Goal: Task Accomplishment & Management: Manage account settings

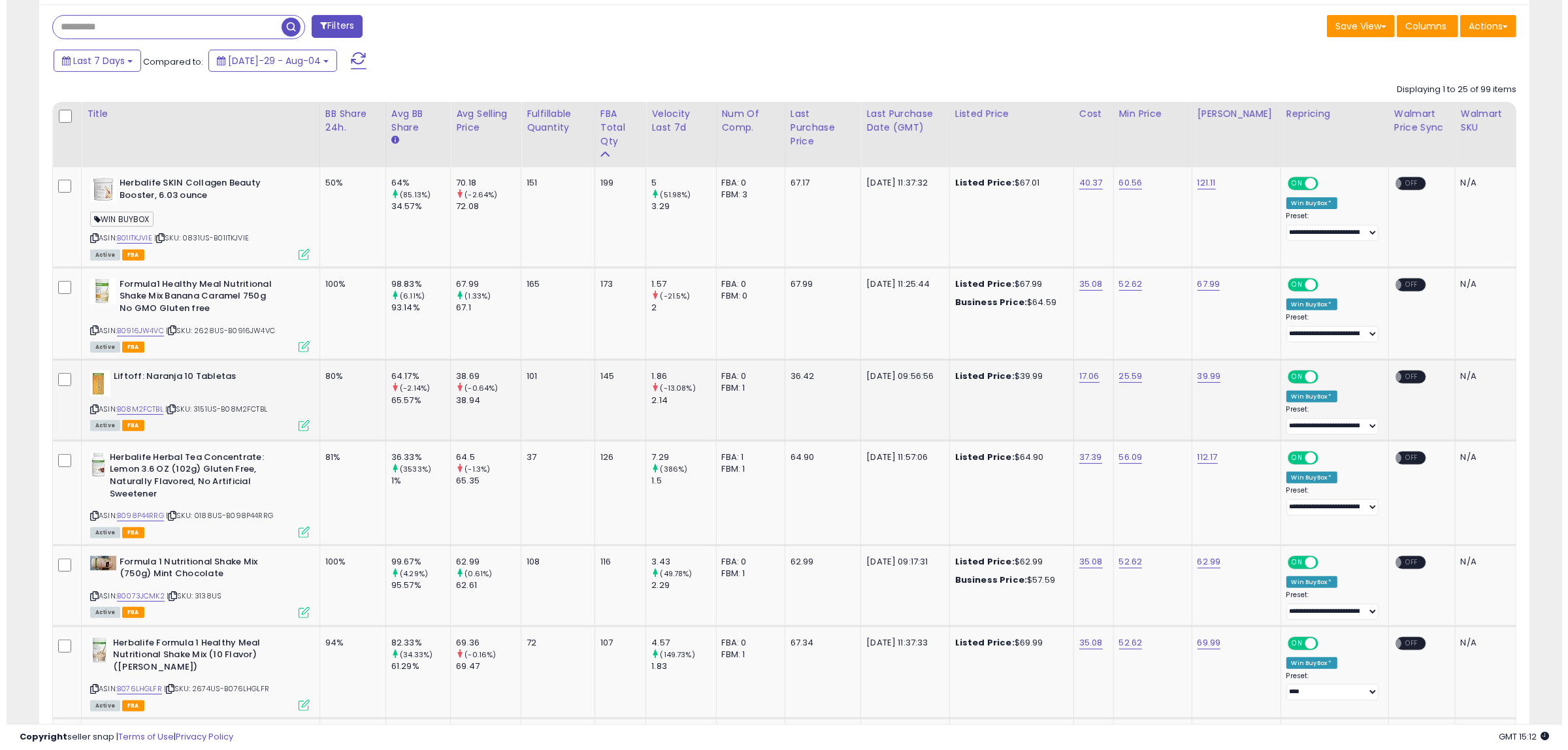
scroll to position [523, 0]
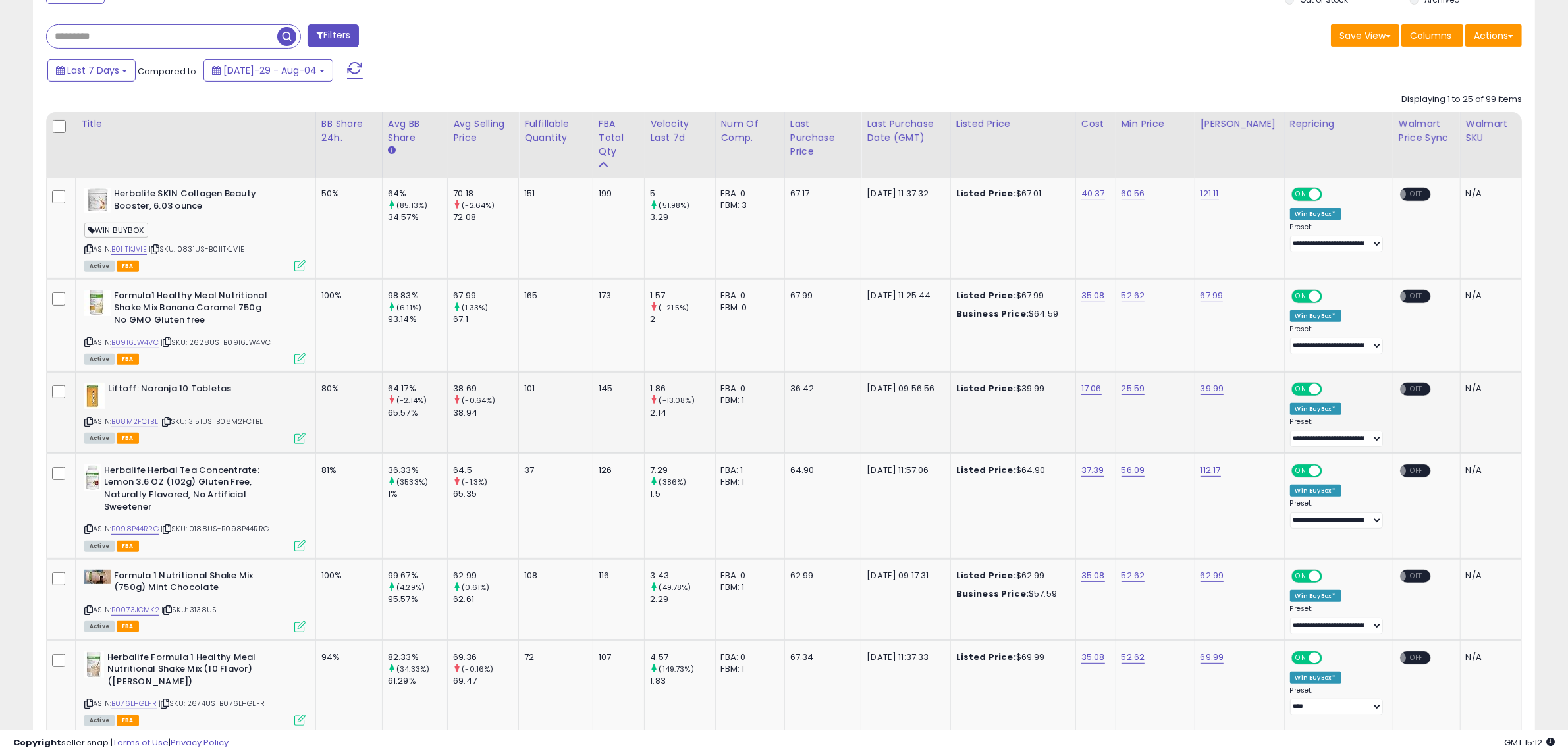
click at [300, 436] on icon at bounding box center [300, 438] width 11 height 11
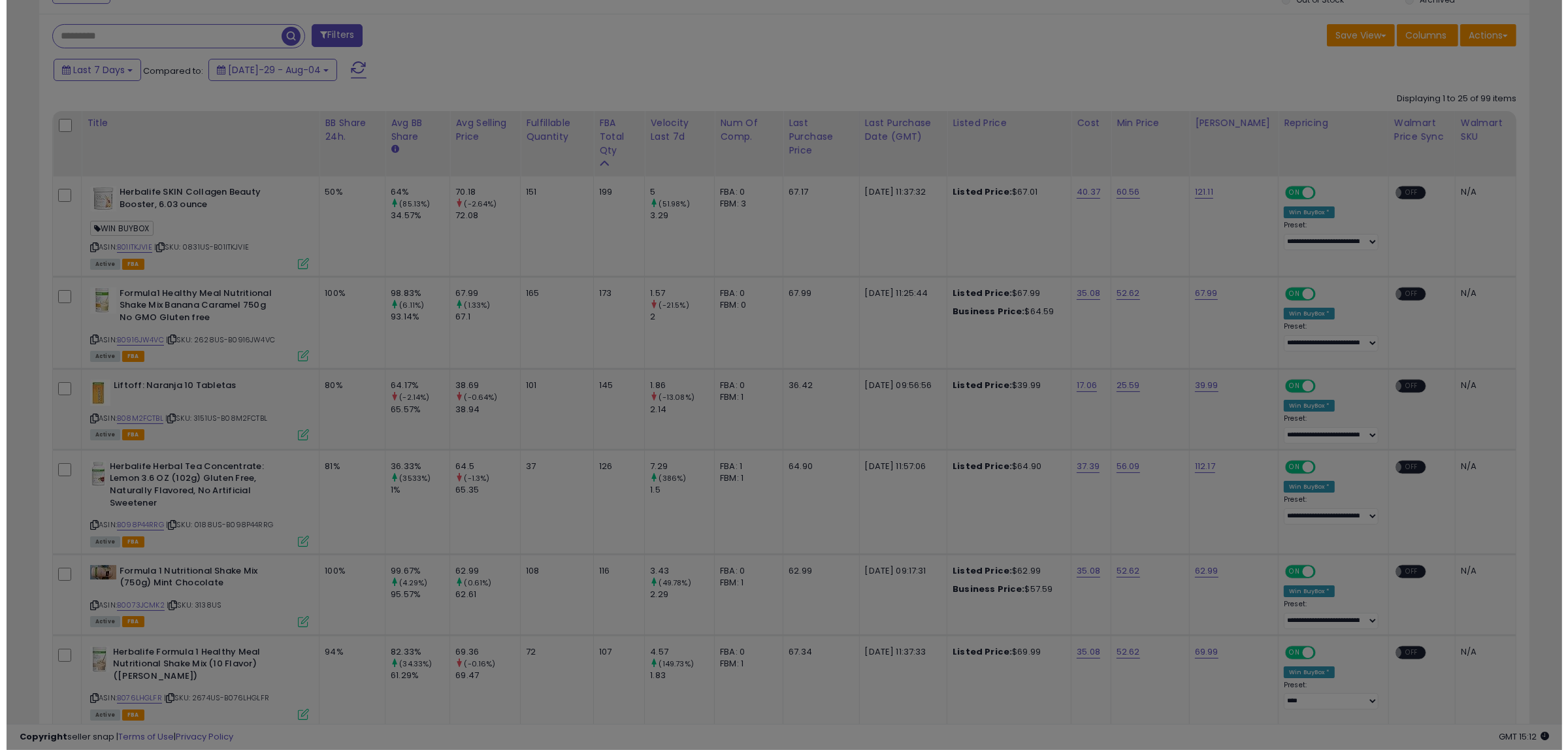
scroll to position [268, 872]
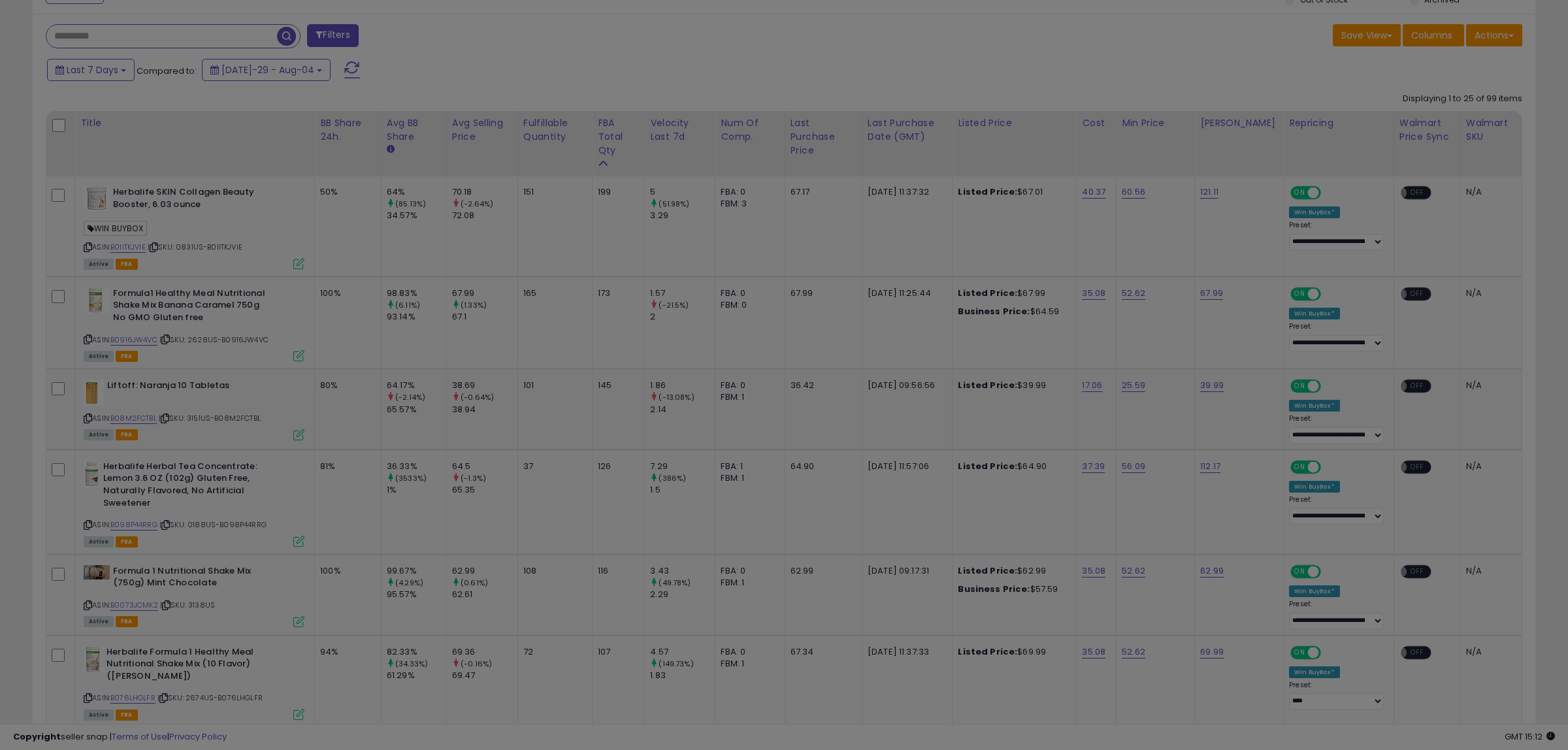
select select "*******"
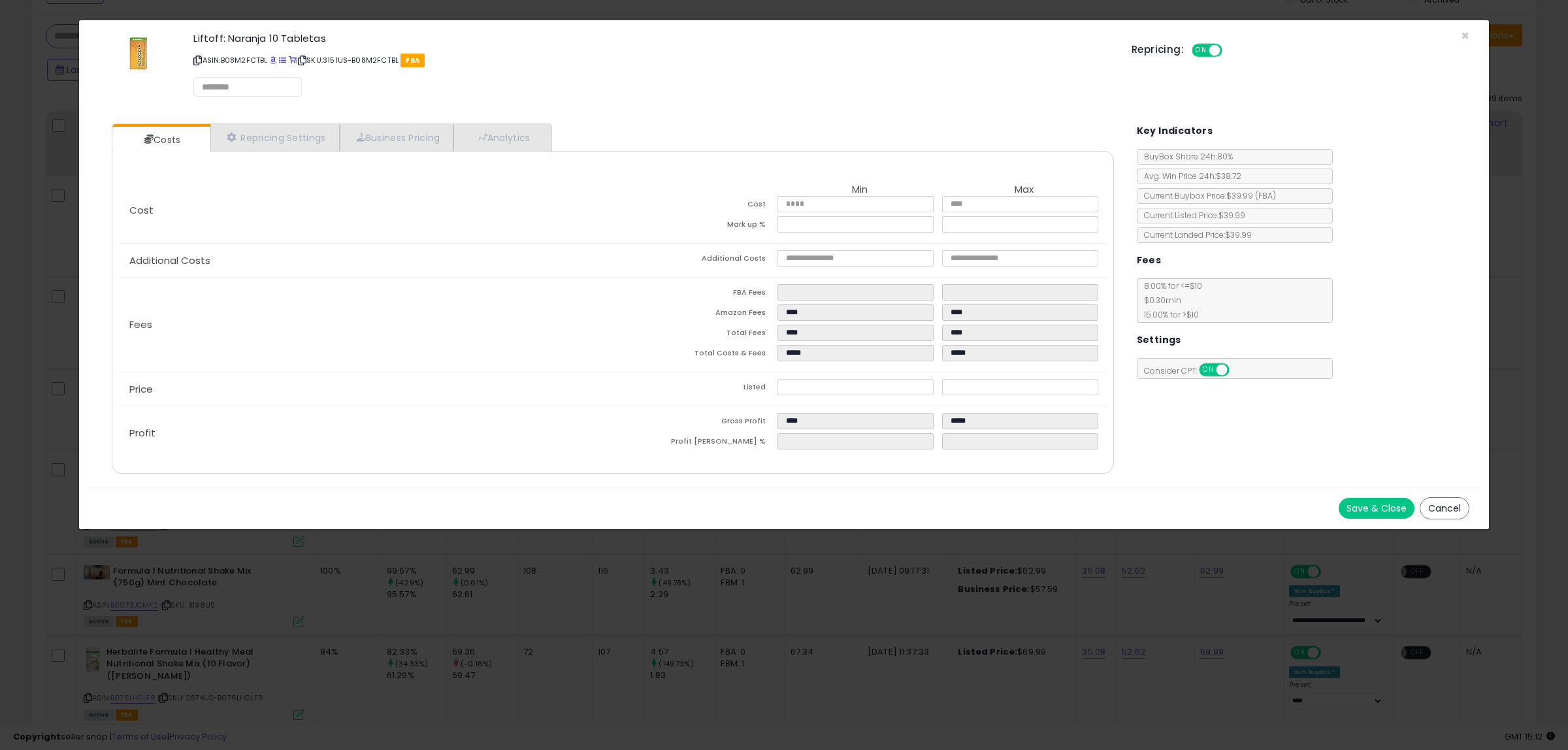
select select "******"
select select "**********"
select select "*********"
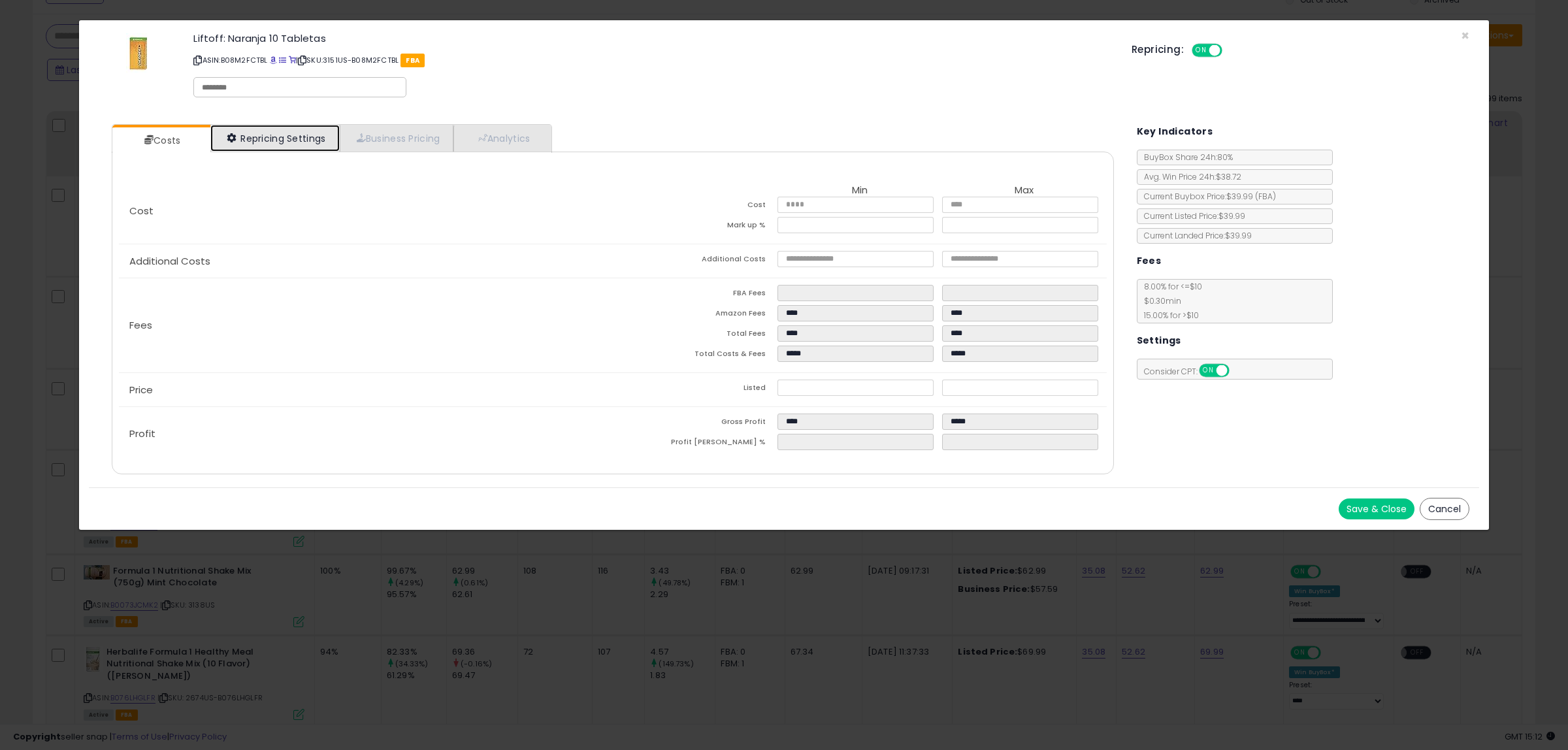
click at [309, 135] on link "Repricing Settings" at bounding box center [275, 138] width 129 height 26
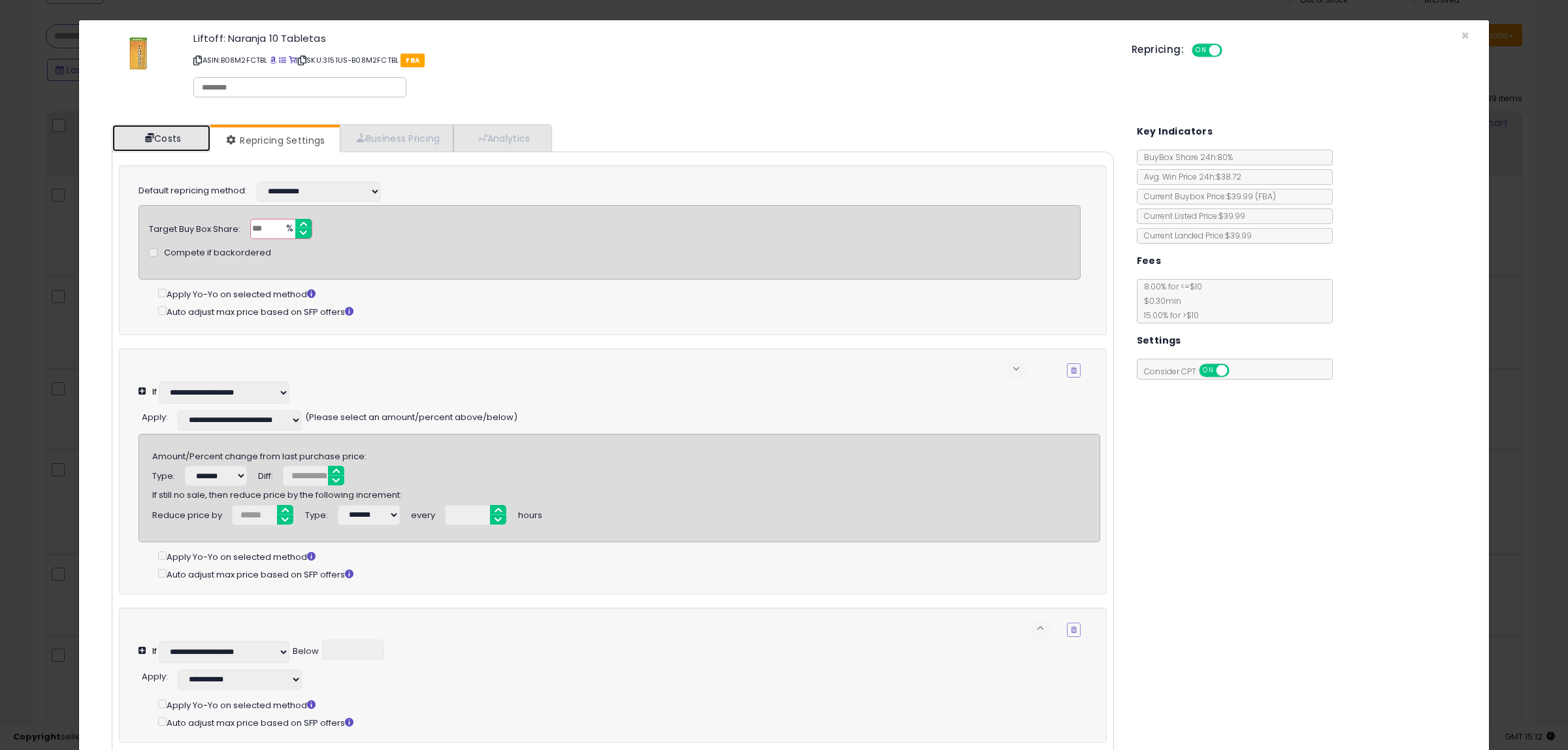
click at [190, 132] on link "Costs" at bounding box center [162, 138] width 98 height 26
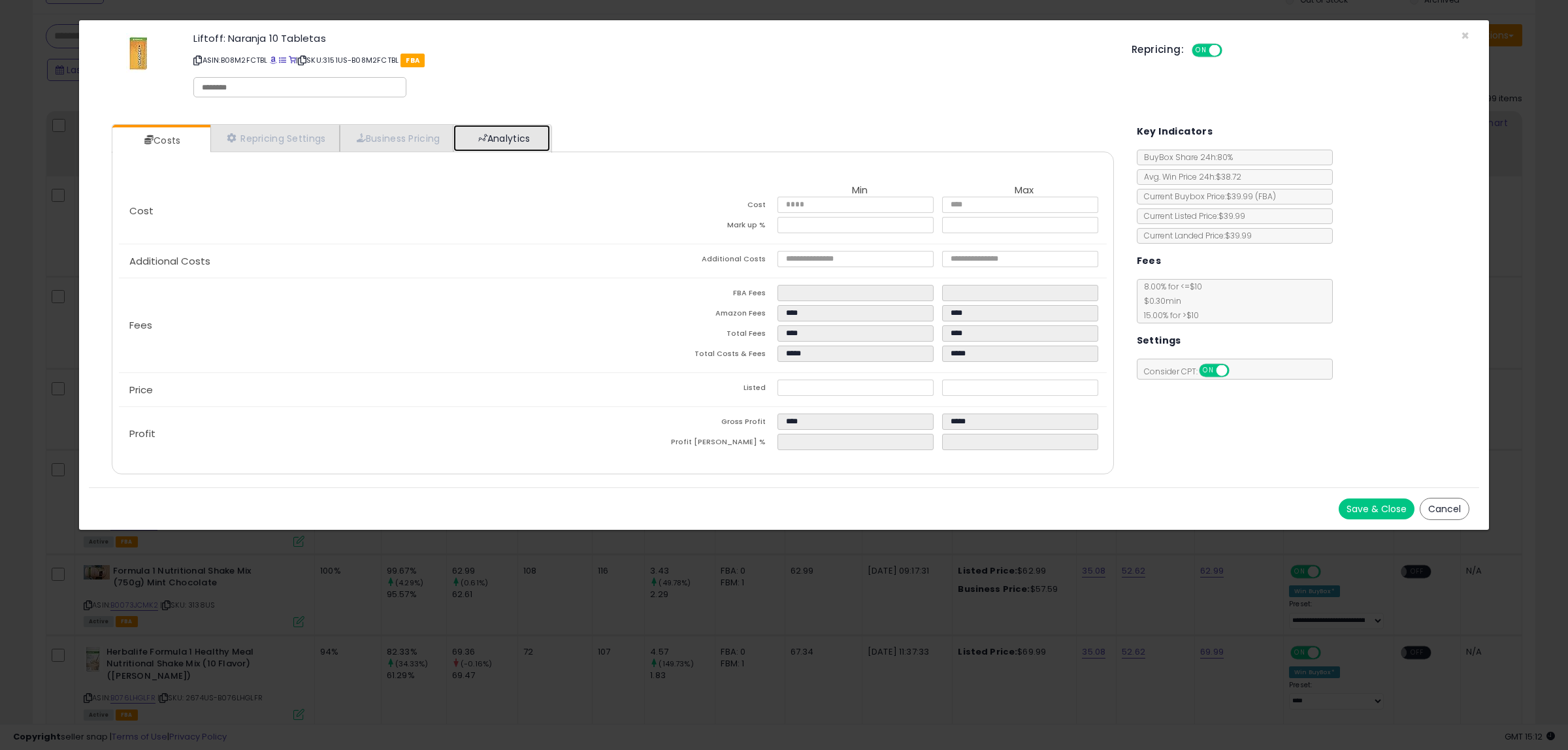
click at [509, 148] on link "Analytics" at bounding box center [502, 138] width 97 height 26
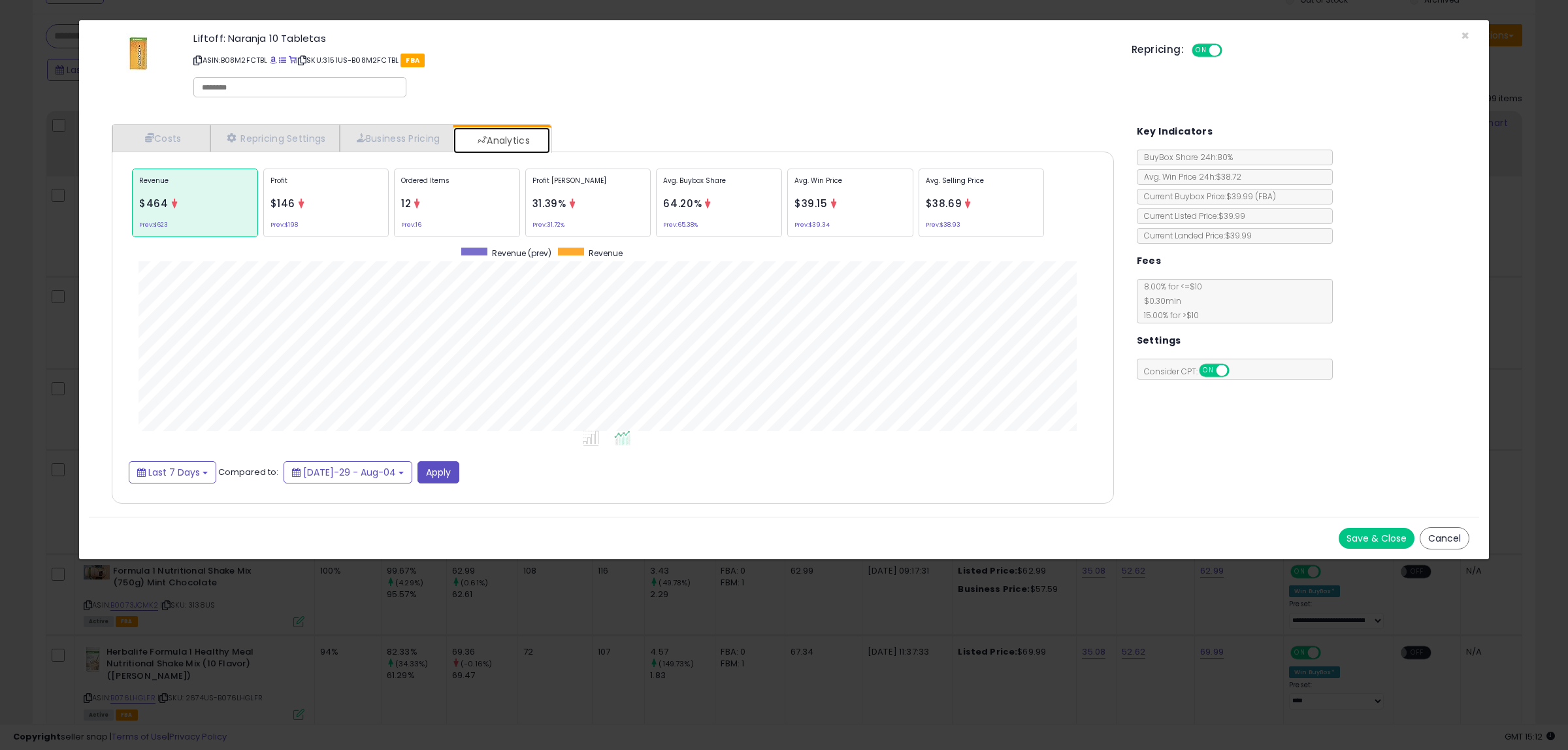
scroll to position [402, 1027]
click at [509, 148] on link "Analytics" at bounding box center [502, 140] width 97 height 26
click at [418, 147] on link "Business Pricing" at bounding box center [397, 138] width 115 height 26
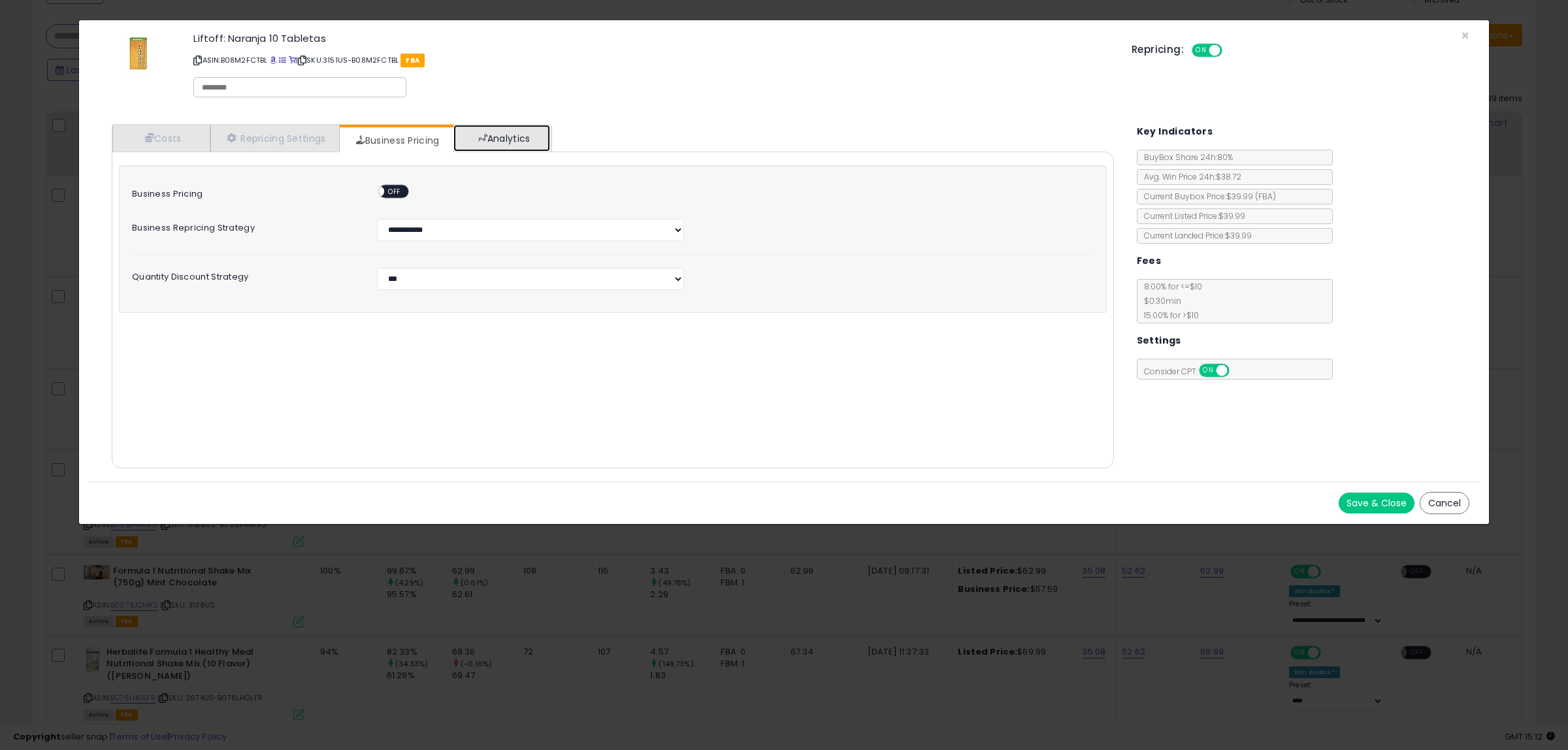
click at [505, 148] on link "Analytics" at bounding box center [502, 138] width 97 height 26
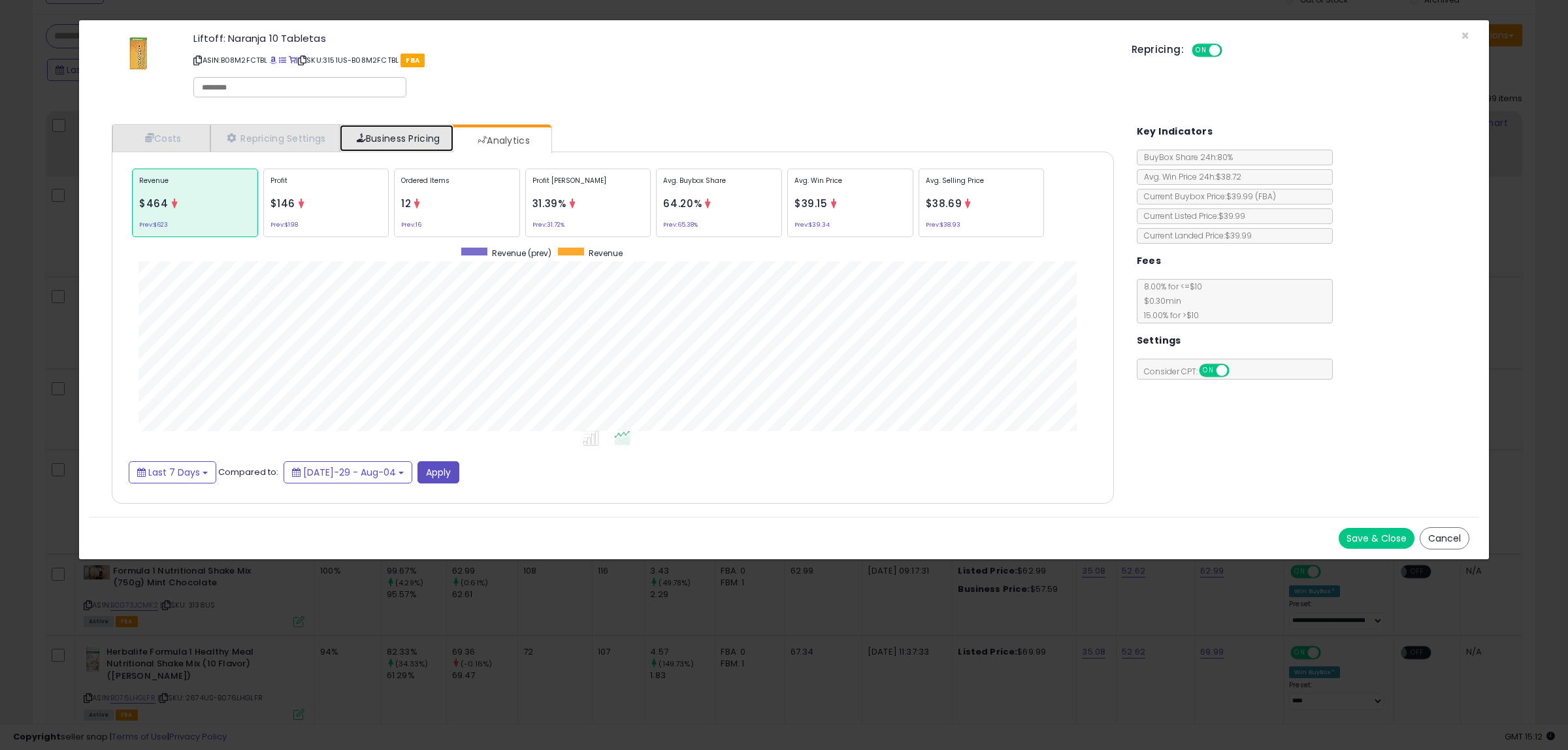
click at [410, 148] on link "Business Pricing" at bounding box center [397, 138] width 115 height 26
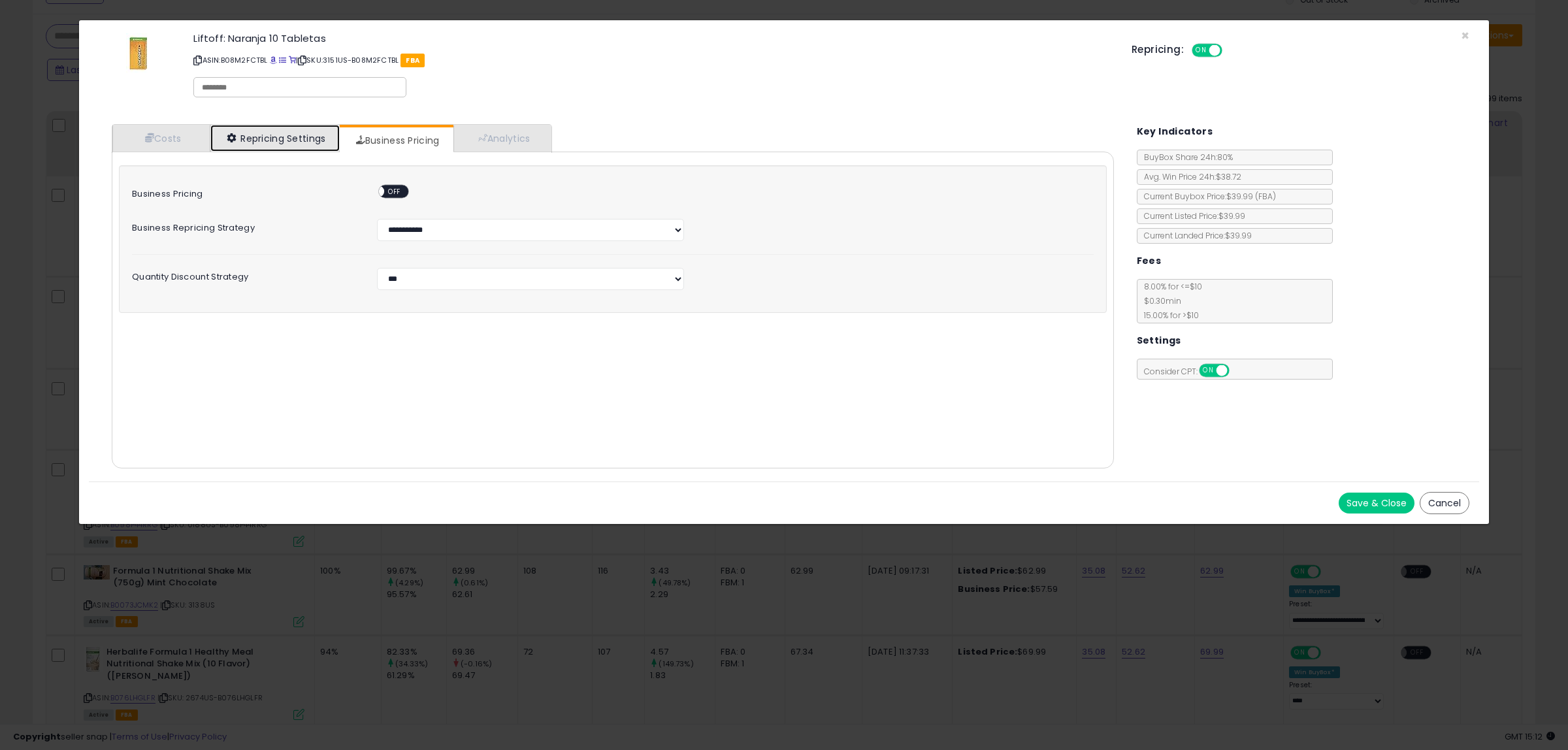
click at [286, 132] on link "Repricing Settings" at bounding box center [275, 138] width 129 height 26
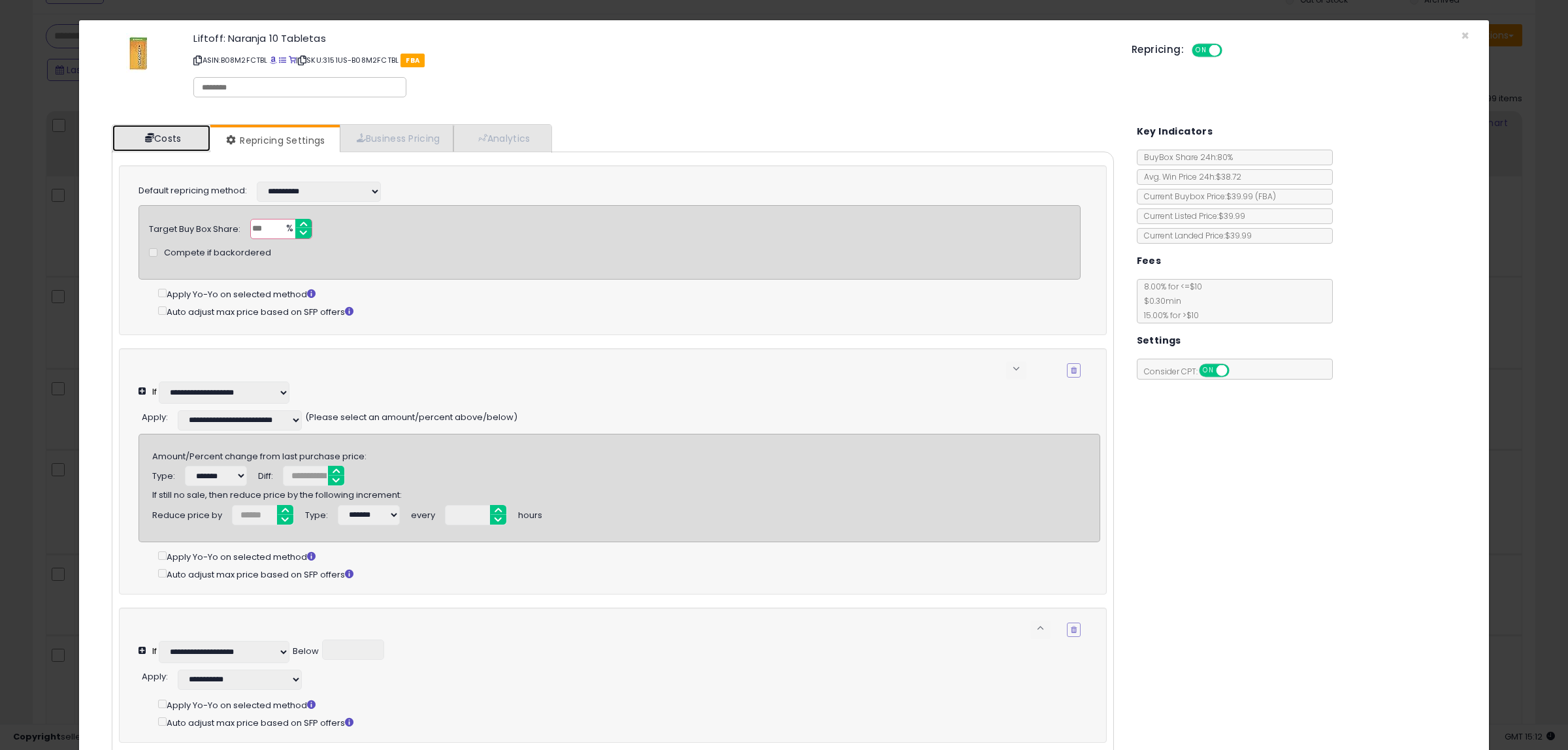
click at [179, 138] on link "Costs" at bounding box center [162, 138] width 98 height 26
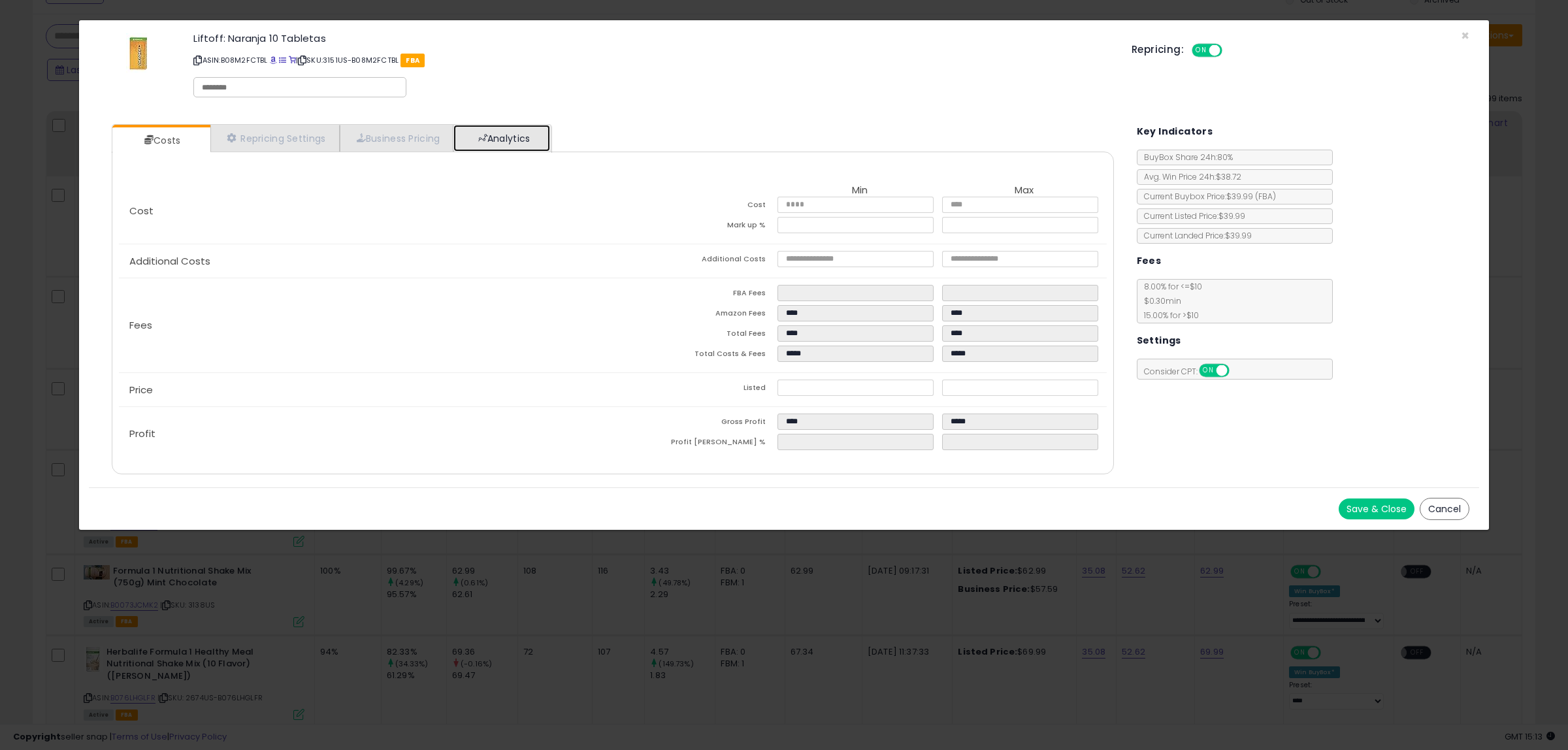
click at [508, 140] on link "Analytics" at bounding box center [502, 138] width 97 height 26
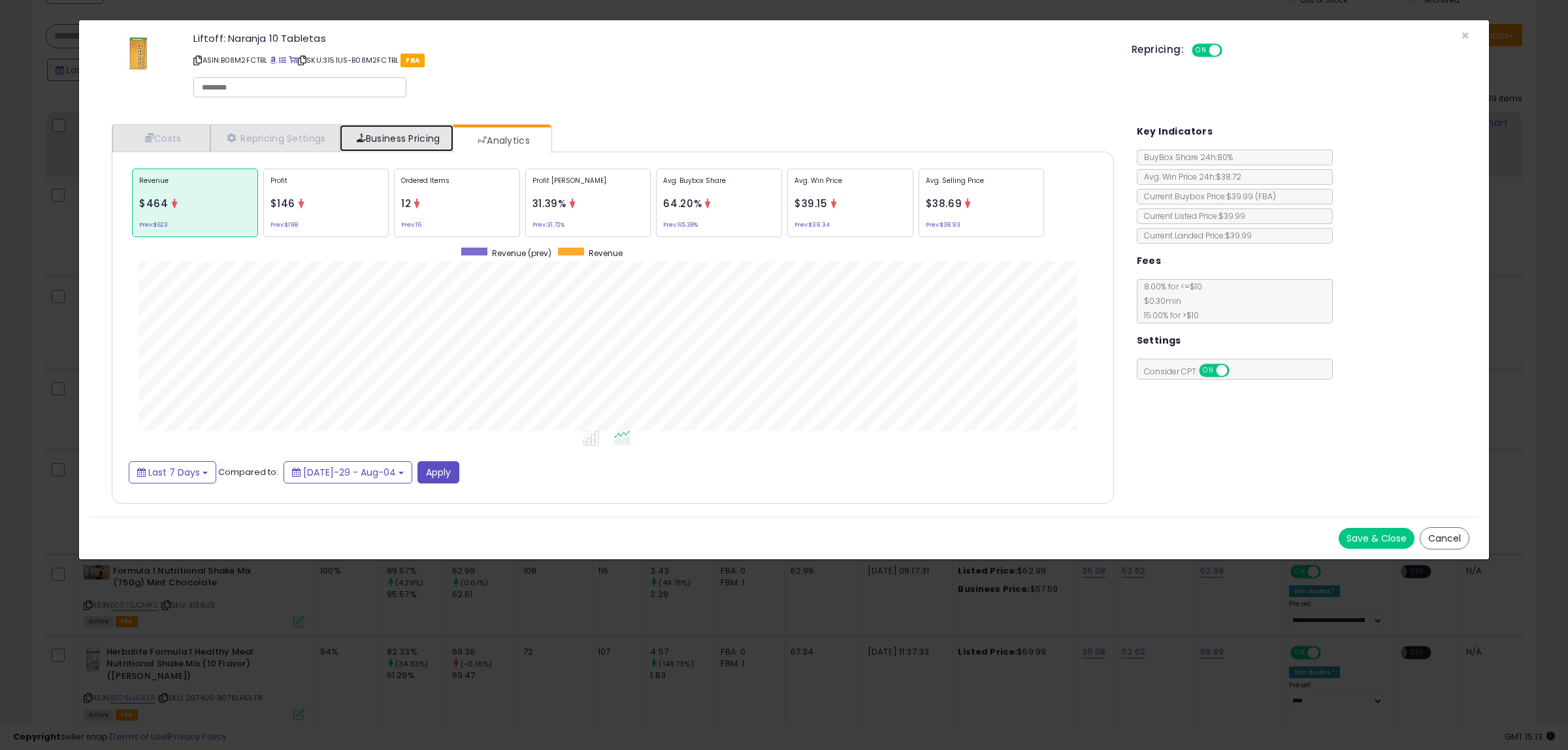
click at [413, 137] on link "Business Pricing" at bounding box center [397, 138] width 115 height 26
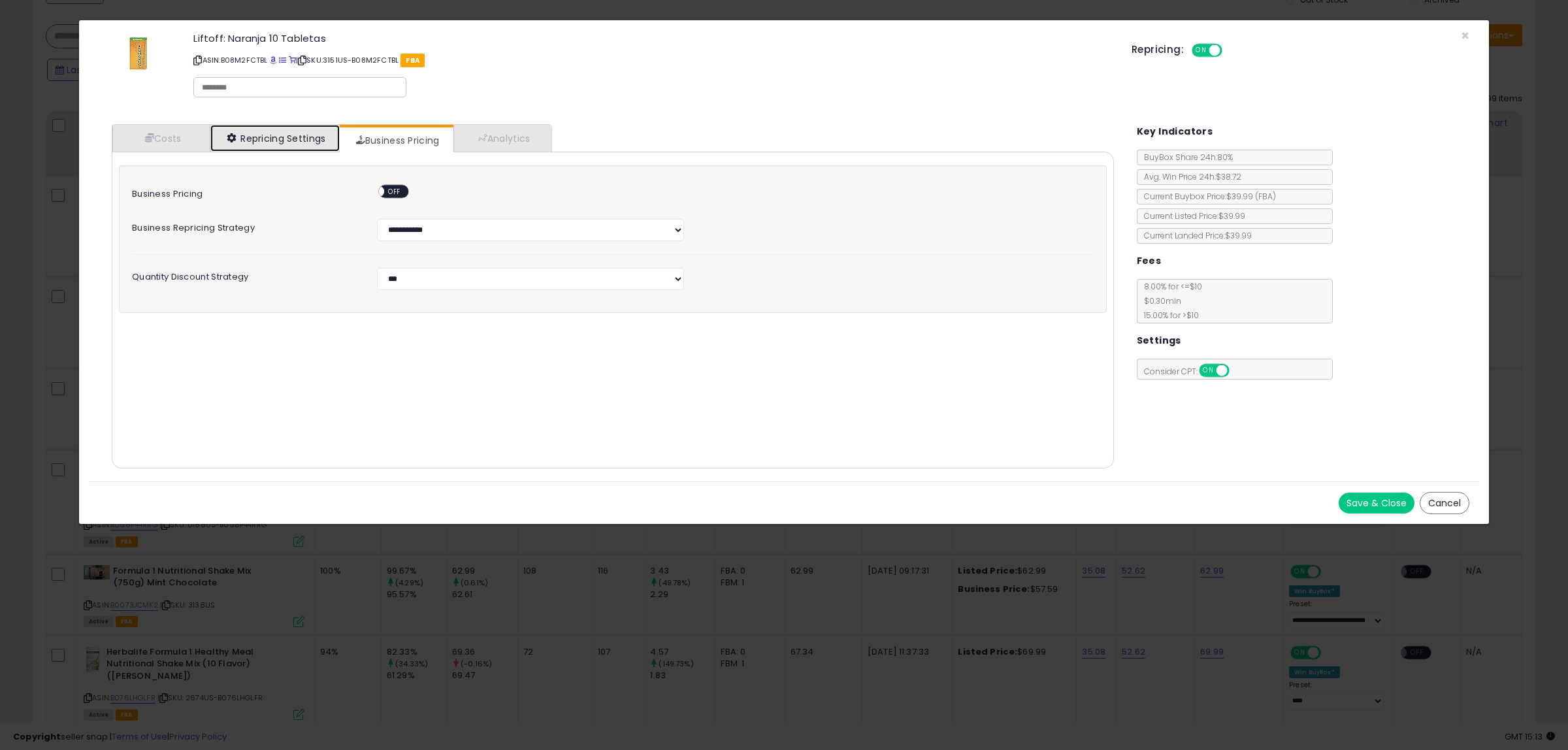
click at [289, 132] on link "Repricing Settings" at bounding box center [275, 138] width 129 height 26
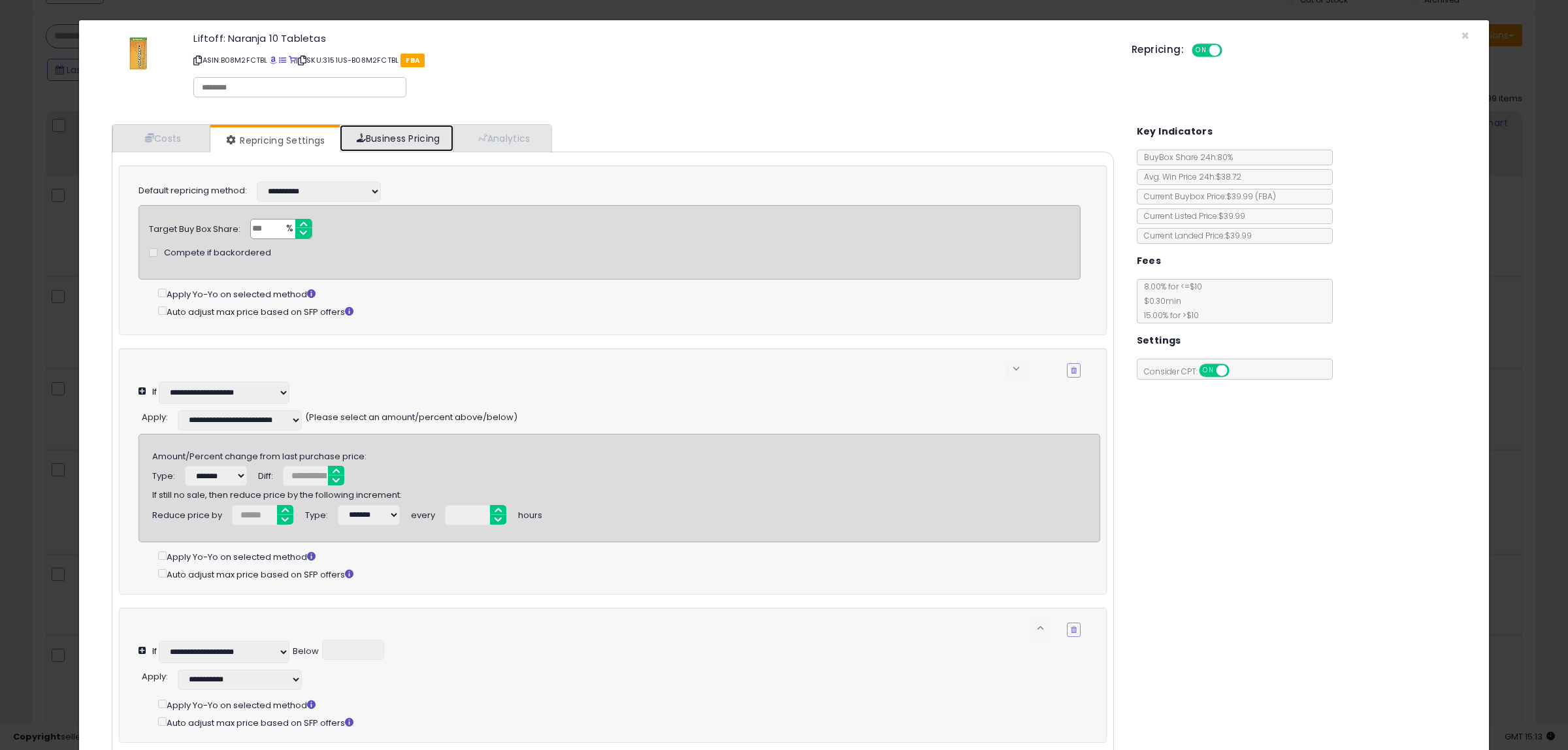
click at [404, 137] on link "Business Pricing" at bounding box center [397, 138] width 115 height 26
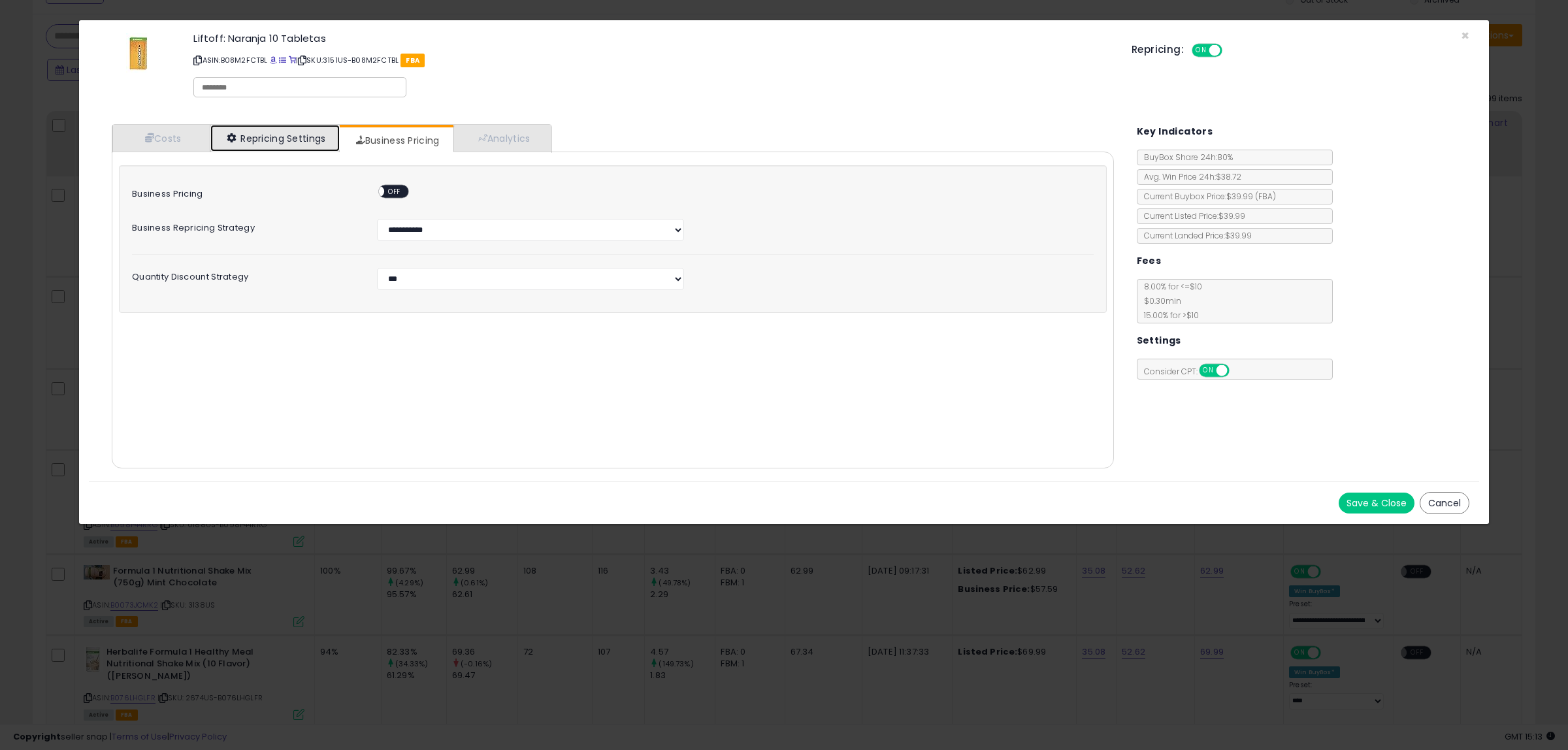
click at [270, 135] on link "Repricing Settings" at bounding box center [275, 138] width 129 height 26
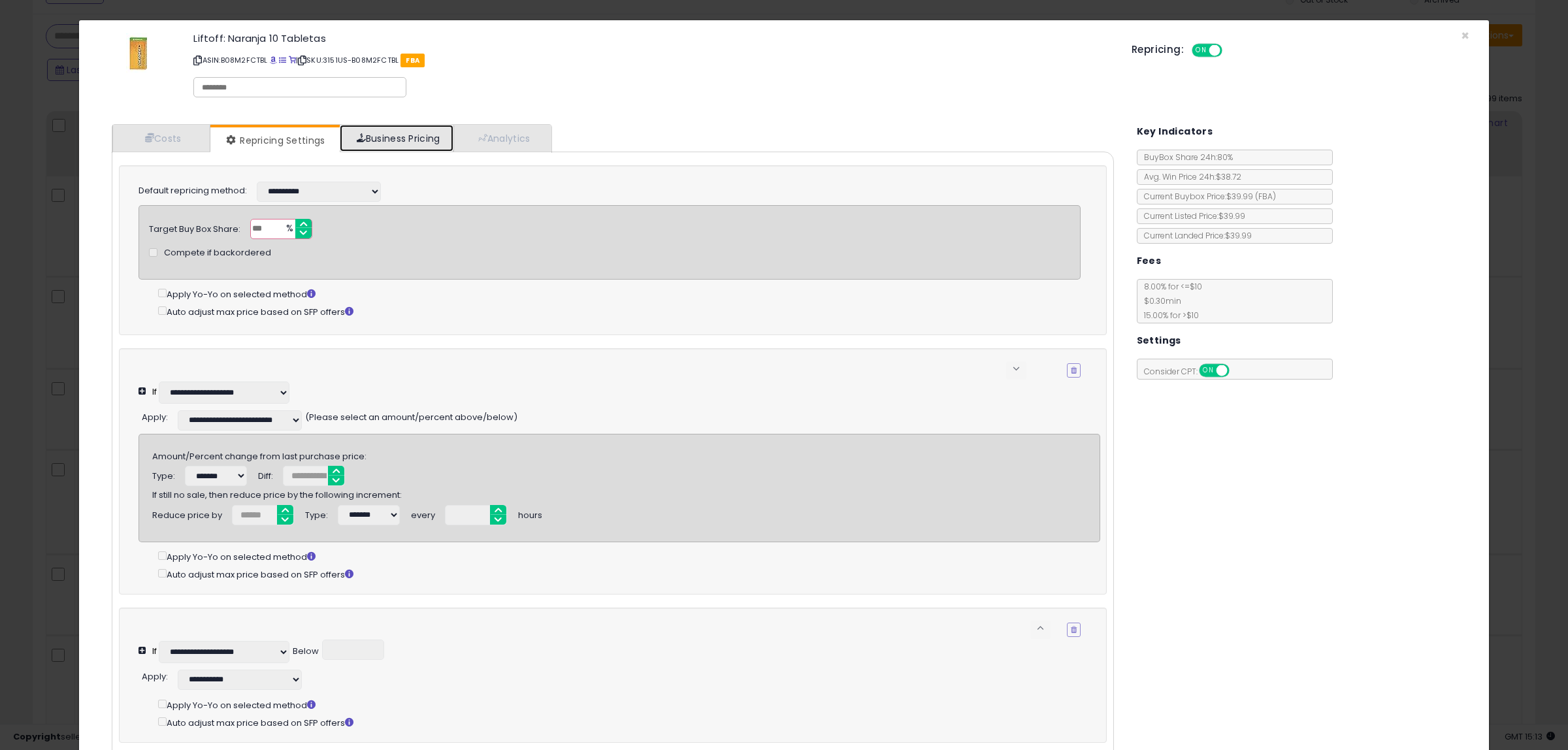
click at [397, 130] on link "Business Pricing" at bounding box center [397, 138] width 115 height 26
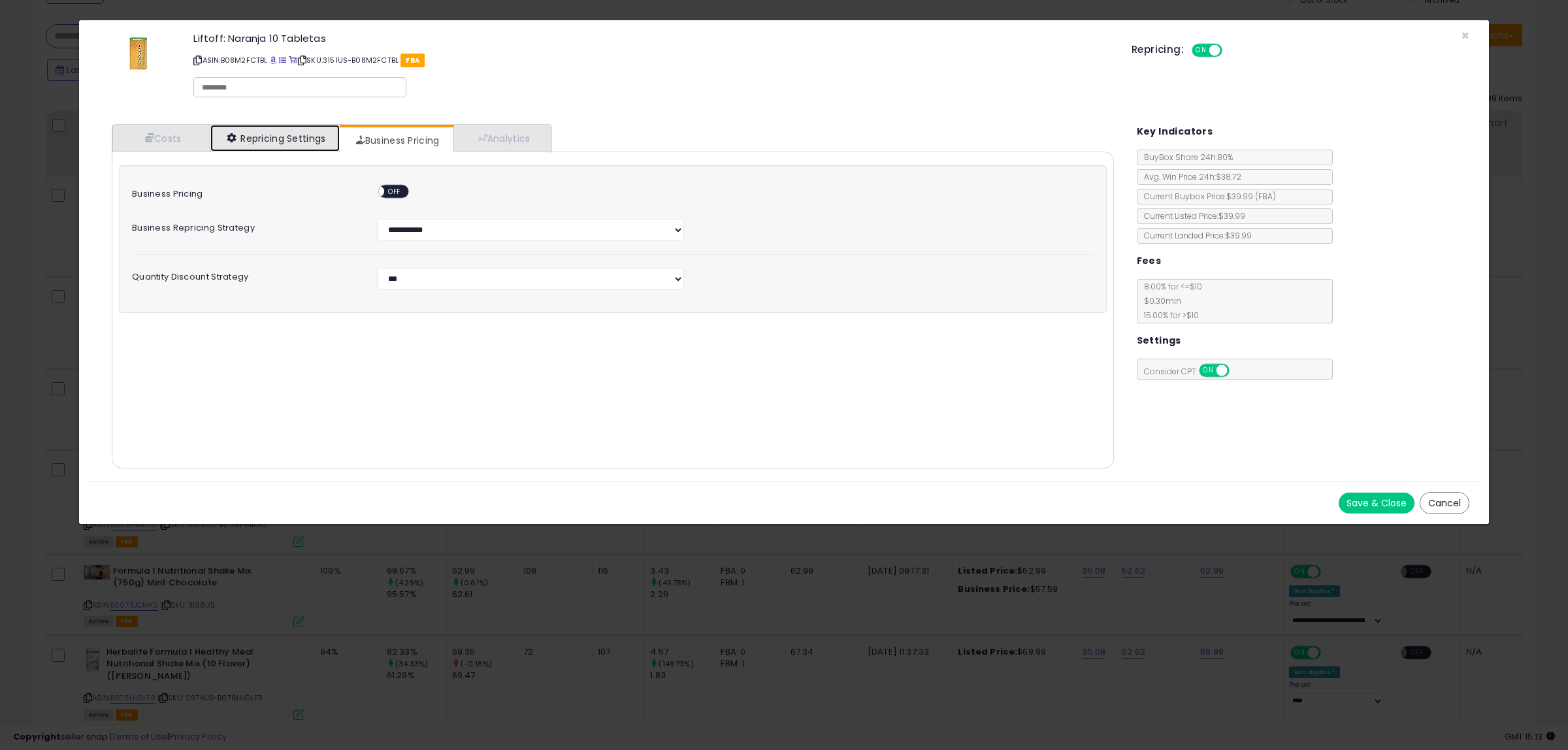
click at [309, 142] on link "Repricing Settings" at bounding box center [275, 138] width 129 height 26
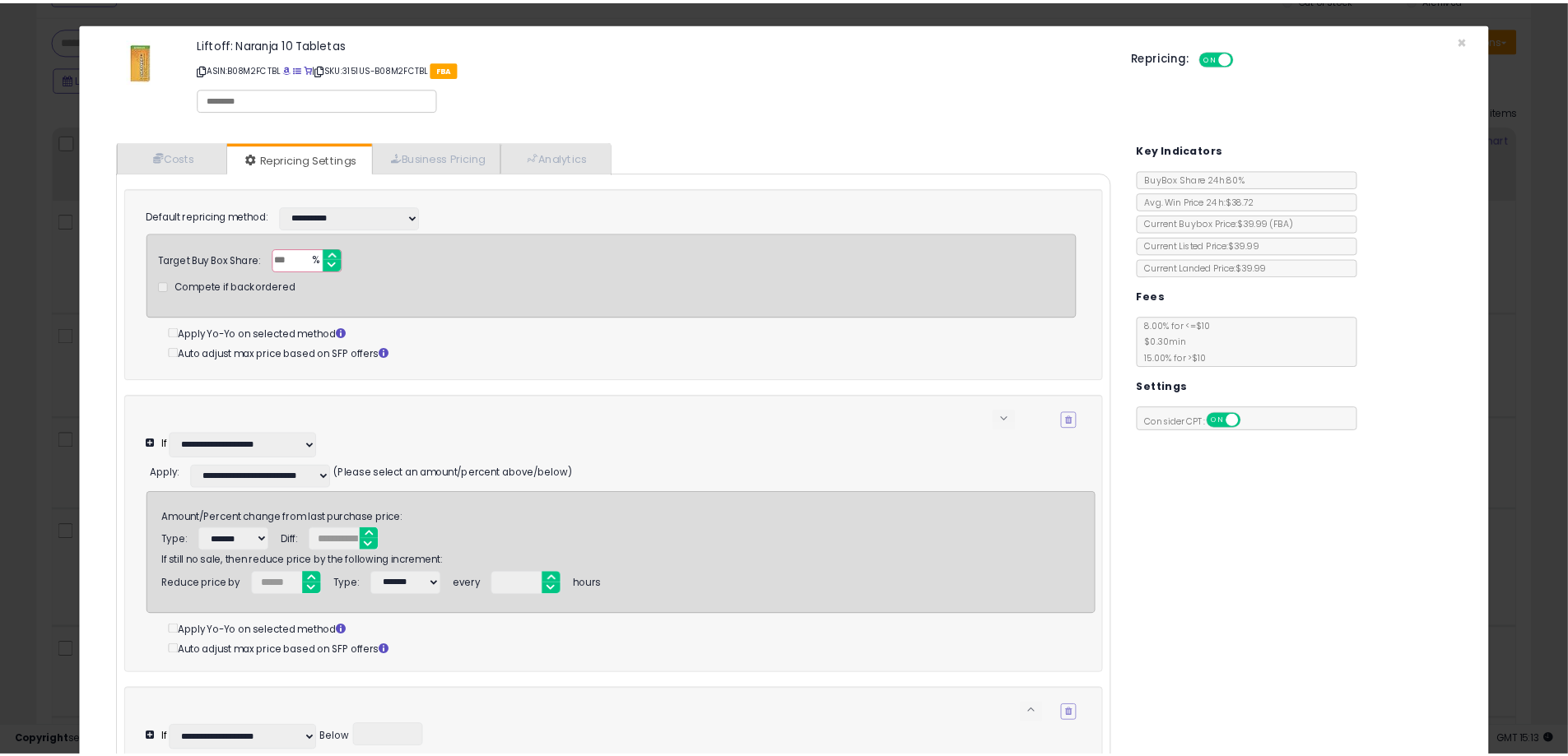
scroll to position [338, 869]
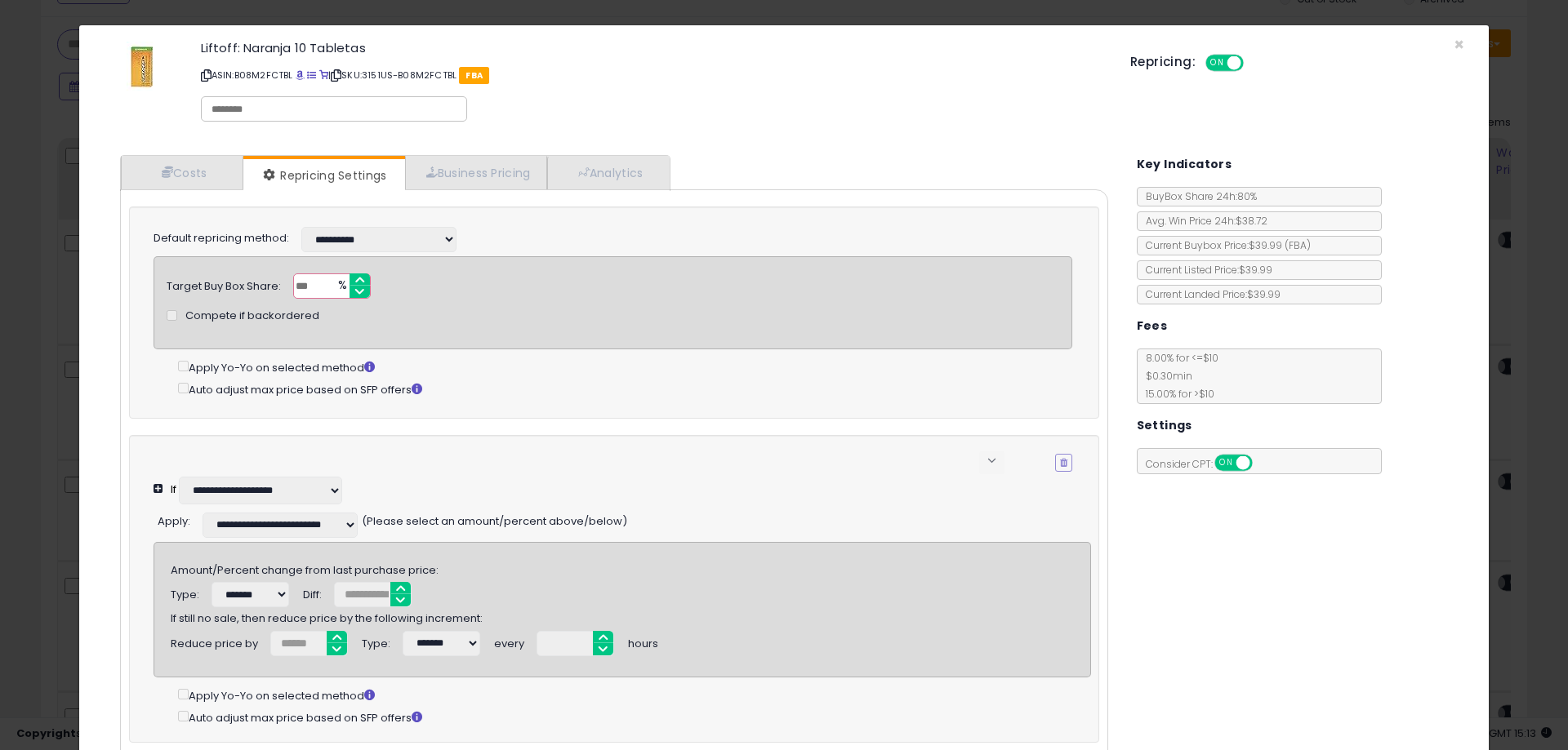
click at [1440, 47] on div "Liftoff: Naranja 10 Tabletas ASIN: B08M2FCTBL | SKU: 3151US-B08M2FCTBL FBA Repr…" at bounding box center [784, 84] width 1385 height 93
click at [1454, 46] on span "×" at bounding box center [1459, 44] width 11 height 24
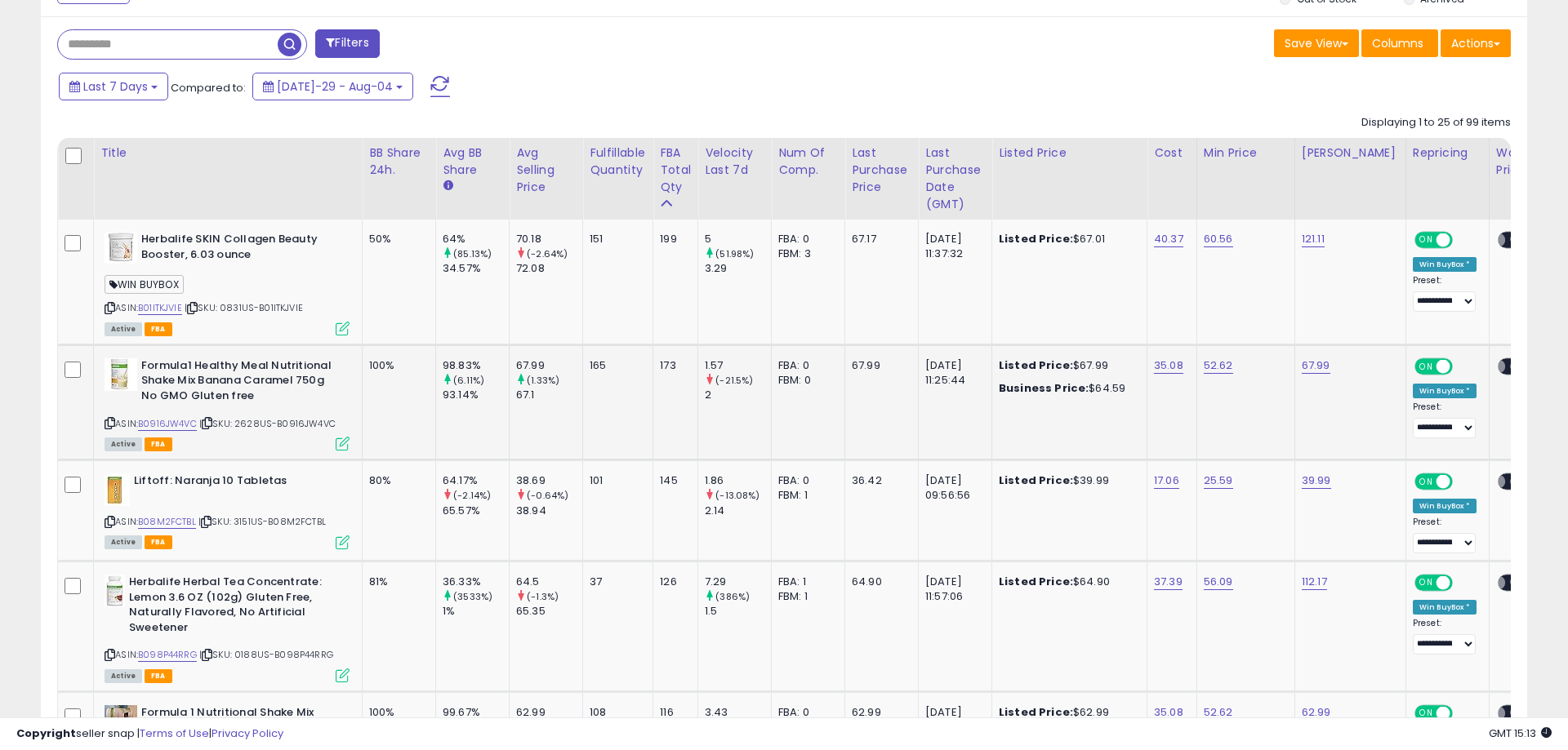
scroll to position [815676, 815687]
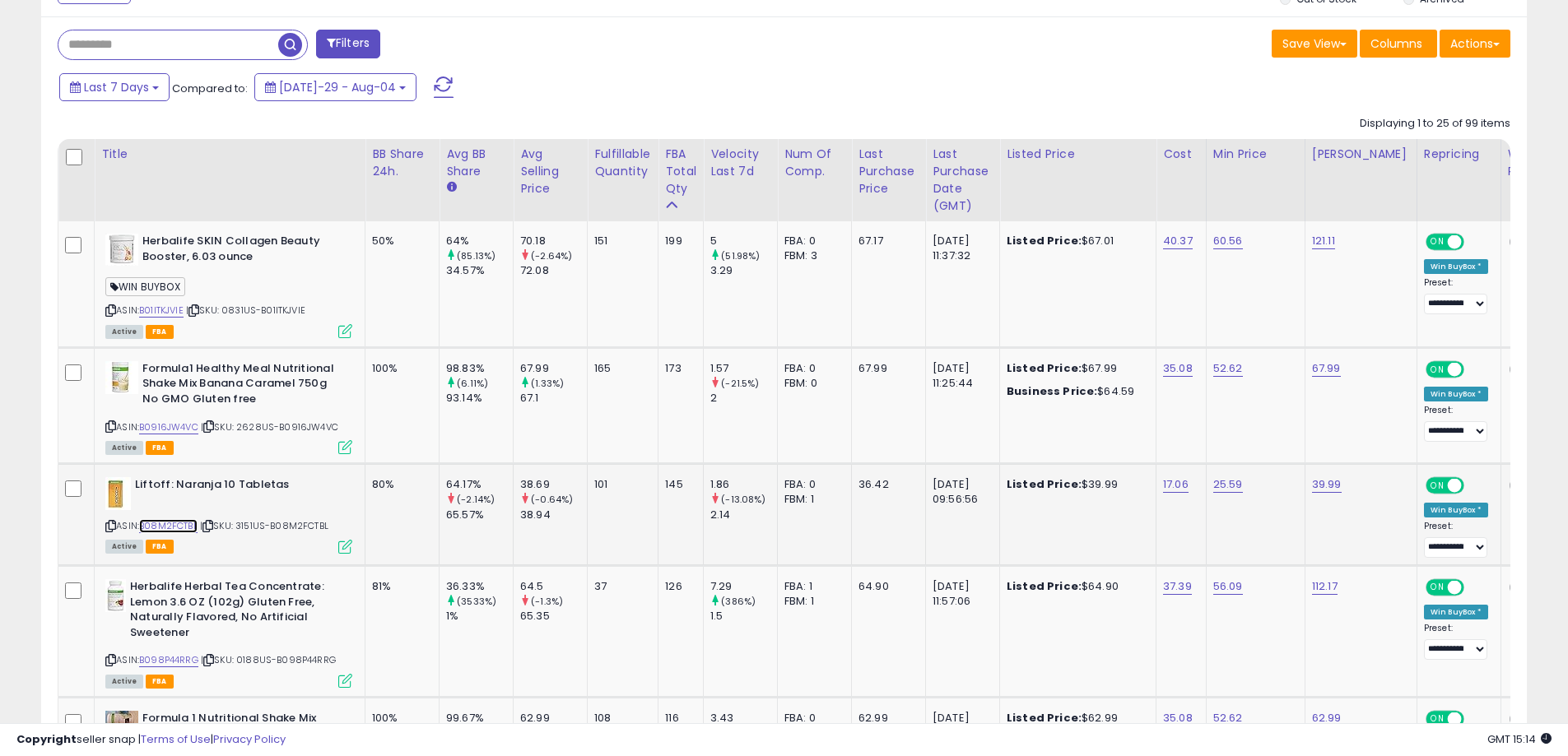
click at [163, 531] on link "B08M2FCTBL" at bounding box center [168, 526] width 58 height 14
drag, startPoint x: 239, startPoint y: 528, endPoint x: 268, endPoint y: 531, distance: 29.2
click at [268, 531] on span "| SKU: 3151US-B08M2FCTBL" at bounding box center [264, 526] width 128 height 13
copy span "3151US"
click at [189, 530] on link "B08M2FCTBL" at bounding box center [168, 526] width 58 height 14
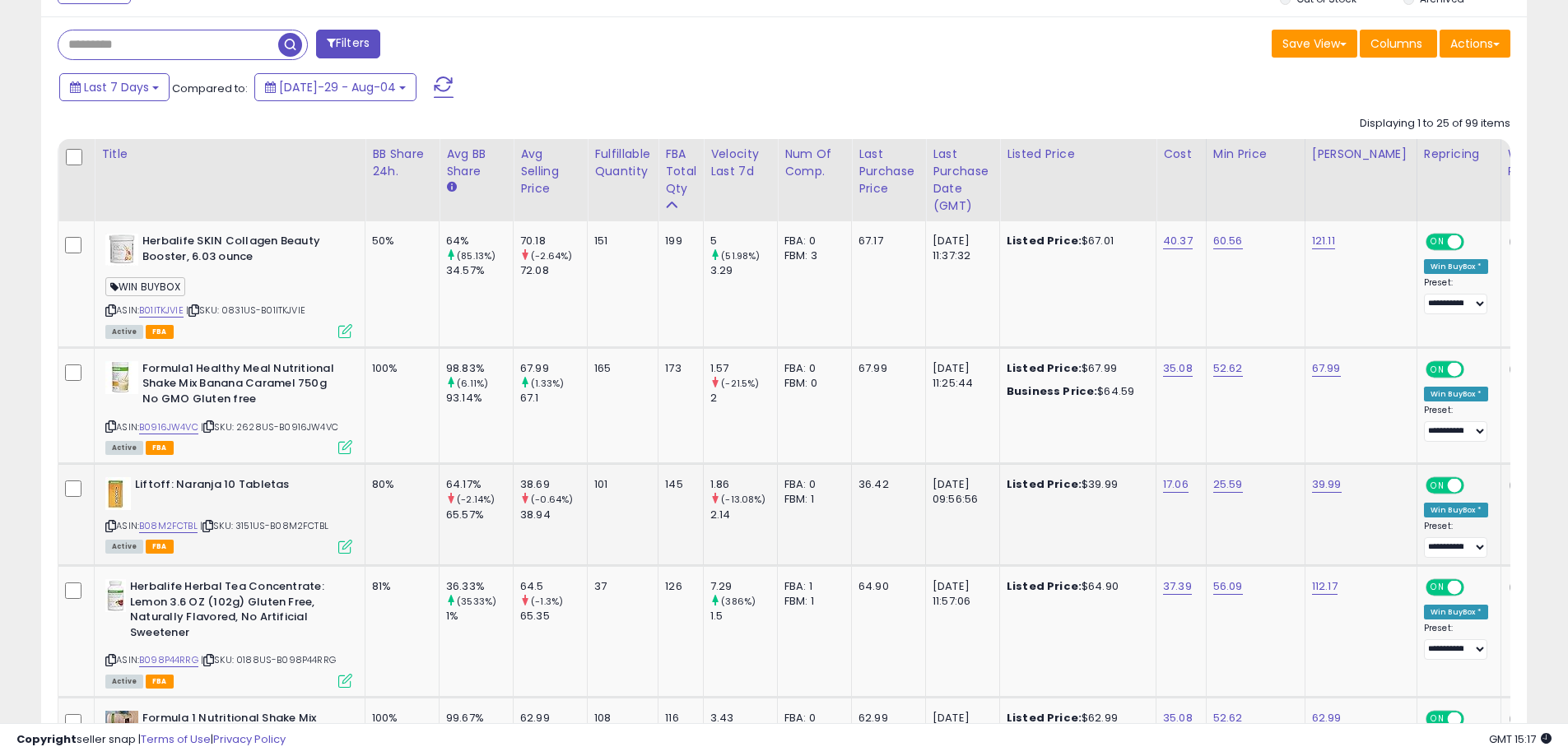
click at [344, 549] on icon at bounding box center [345, 546] width 14 height 14
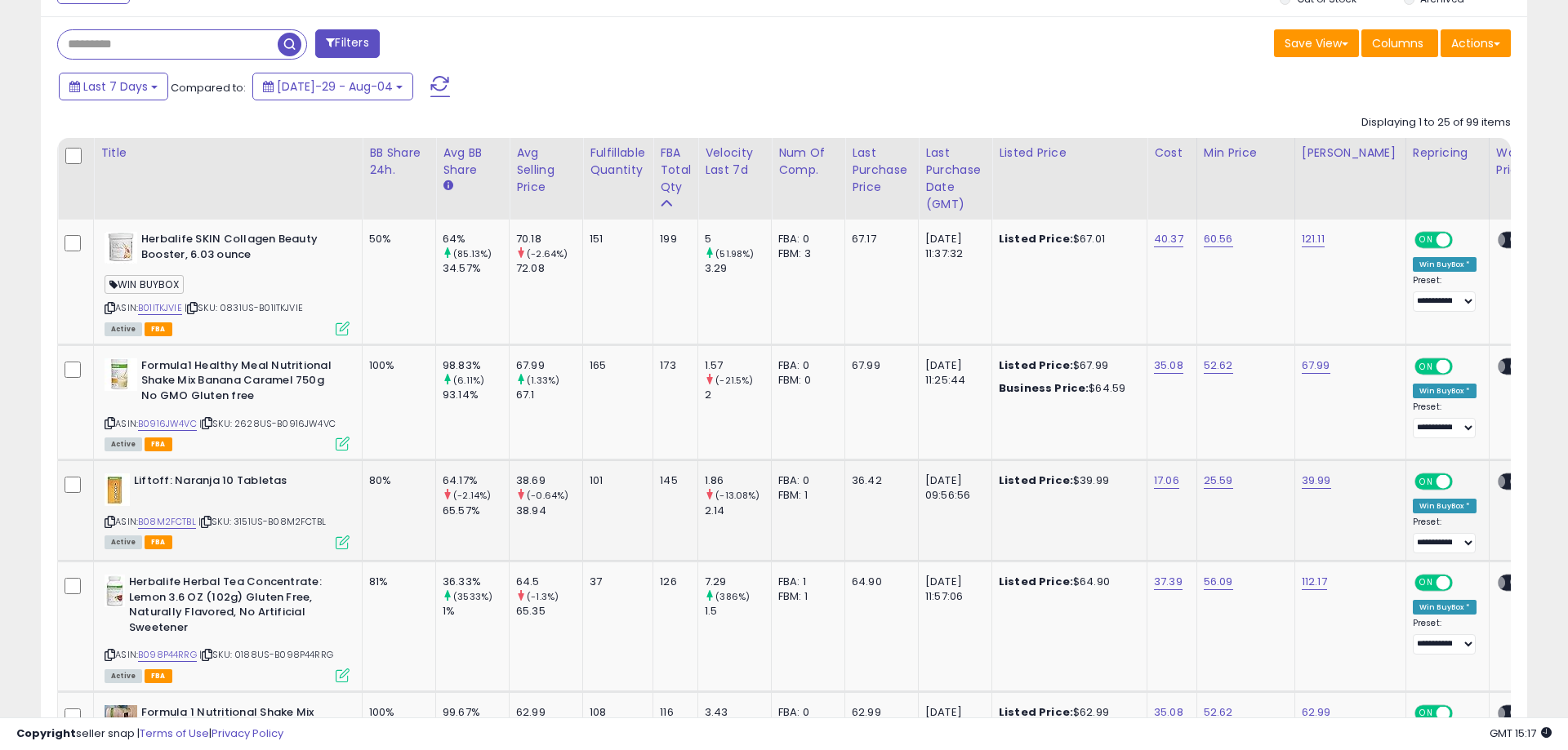
scroll to position [335, 862]
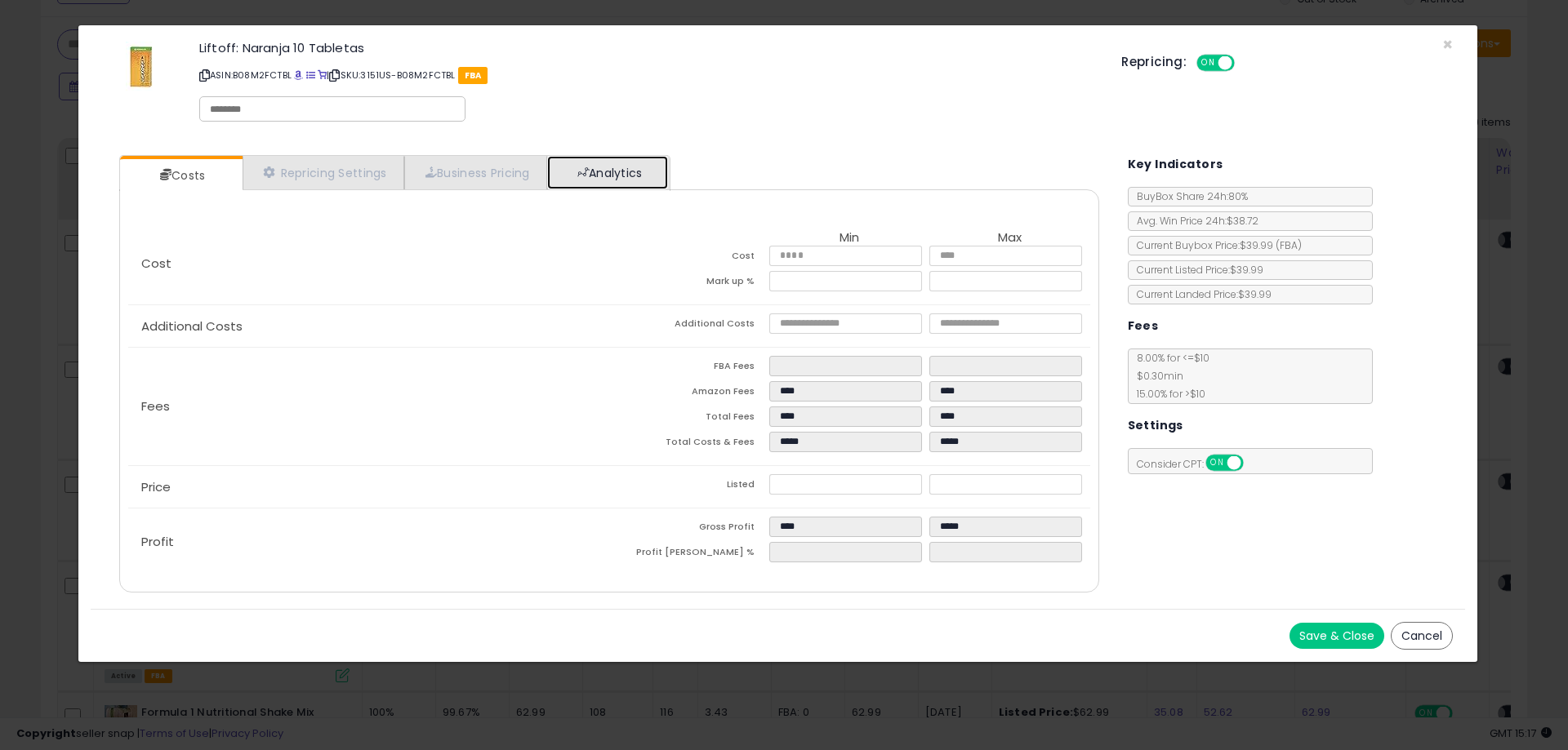
click at [589, 176] on span at bounding box center [583, 172] width 12 height 12
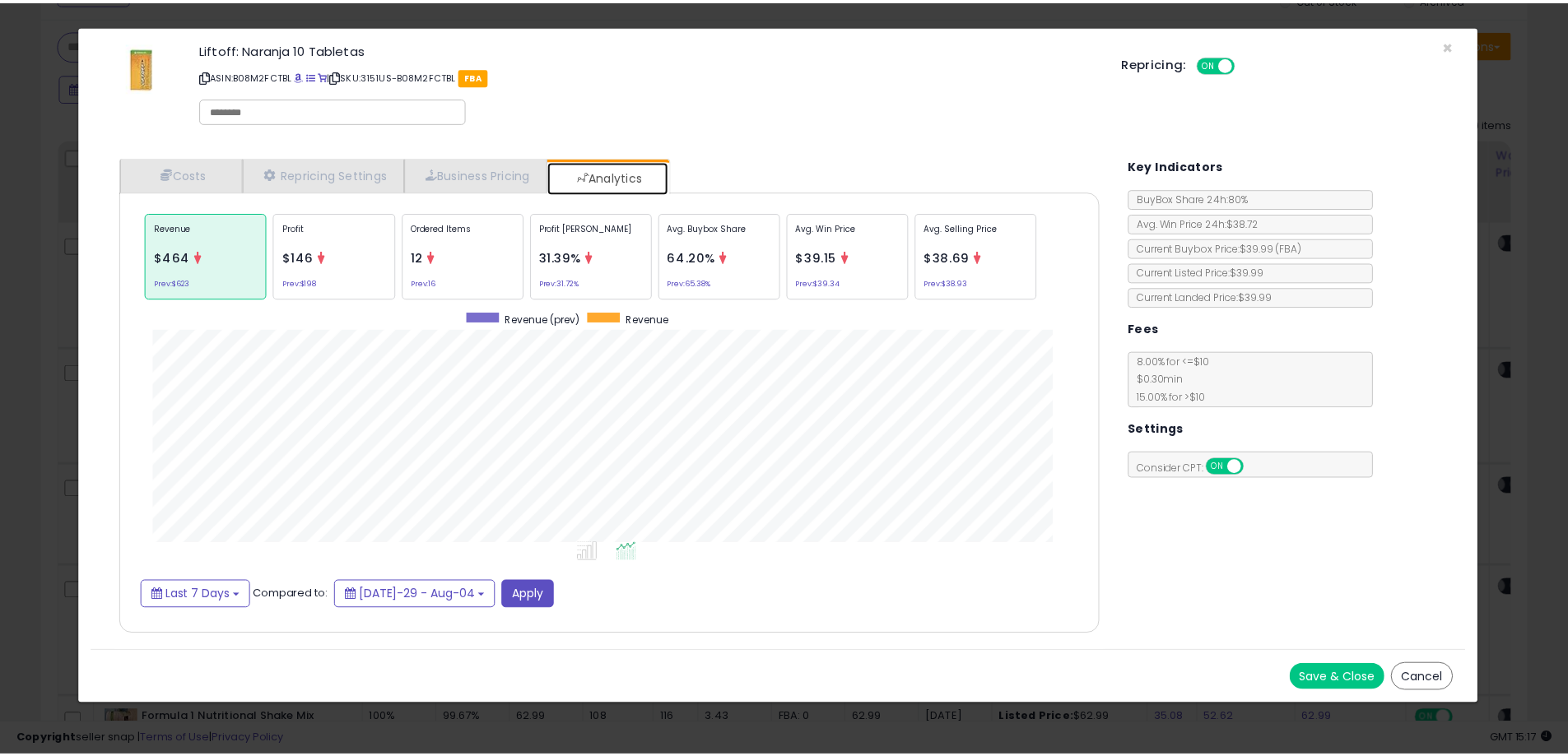
scroll to position [506, 1021]
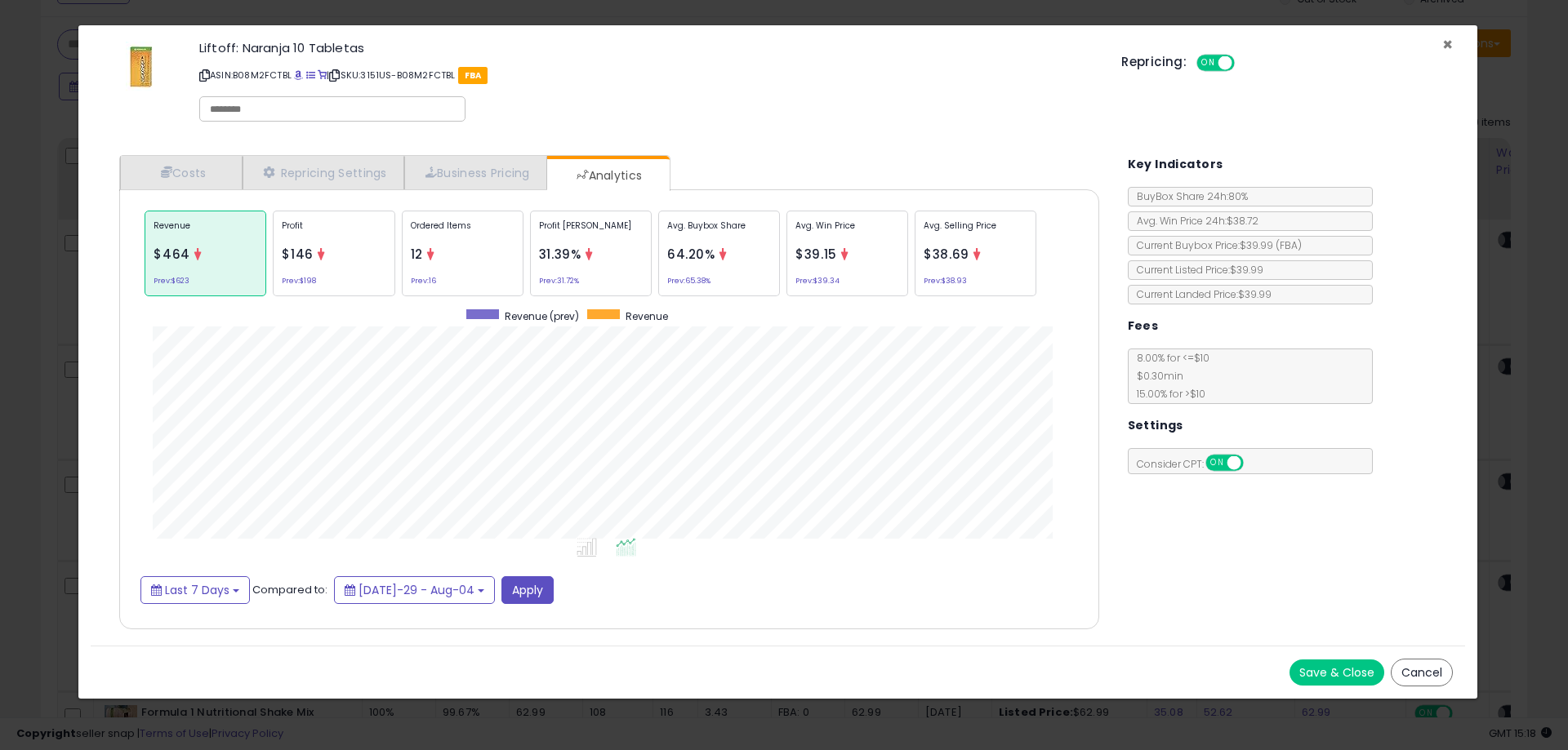
click at [1451, 45] on span "×" at bounding box center [1447, 44] width 11 height 24
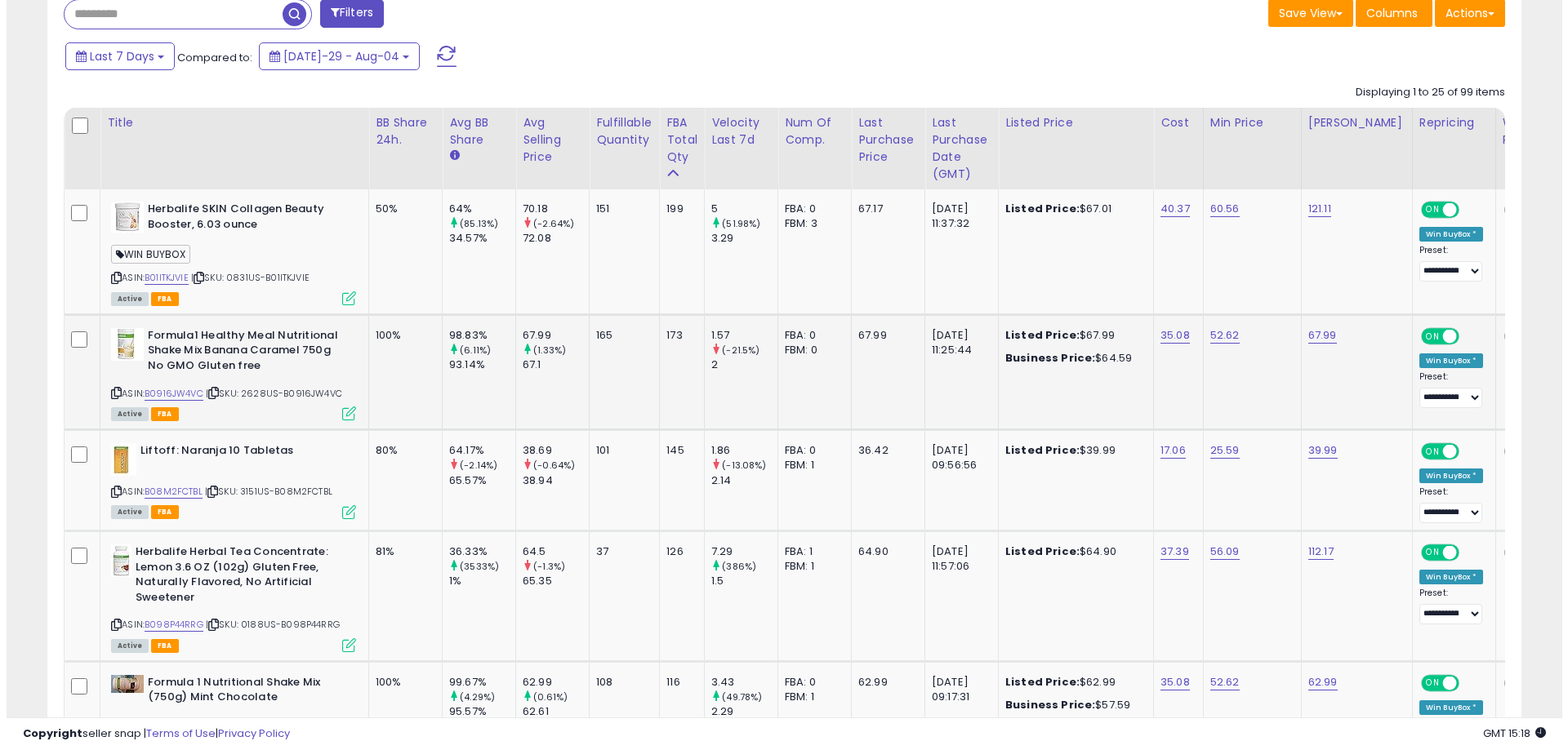
scroll to position [687, 0]
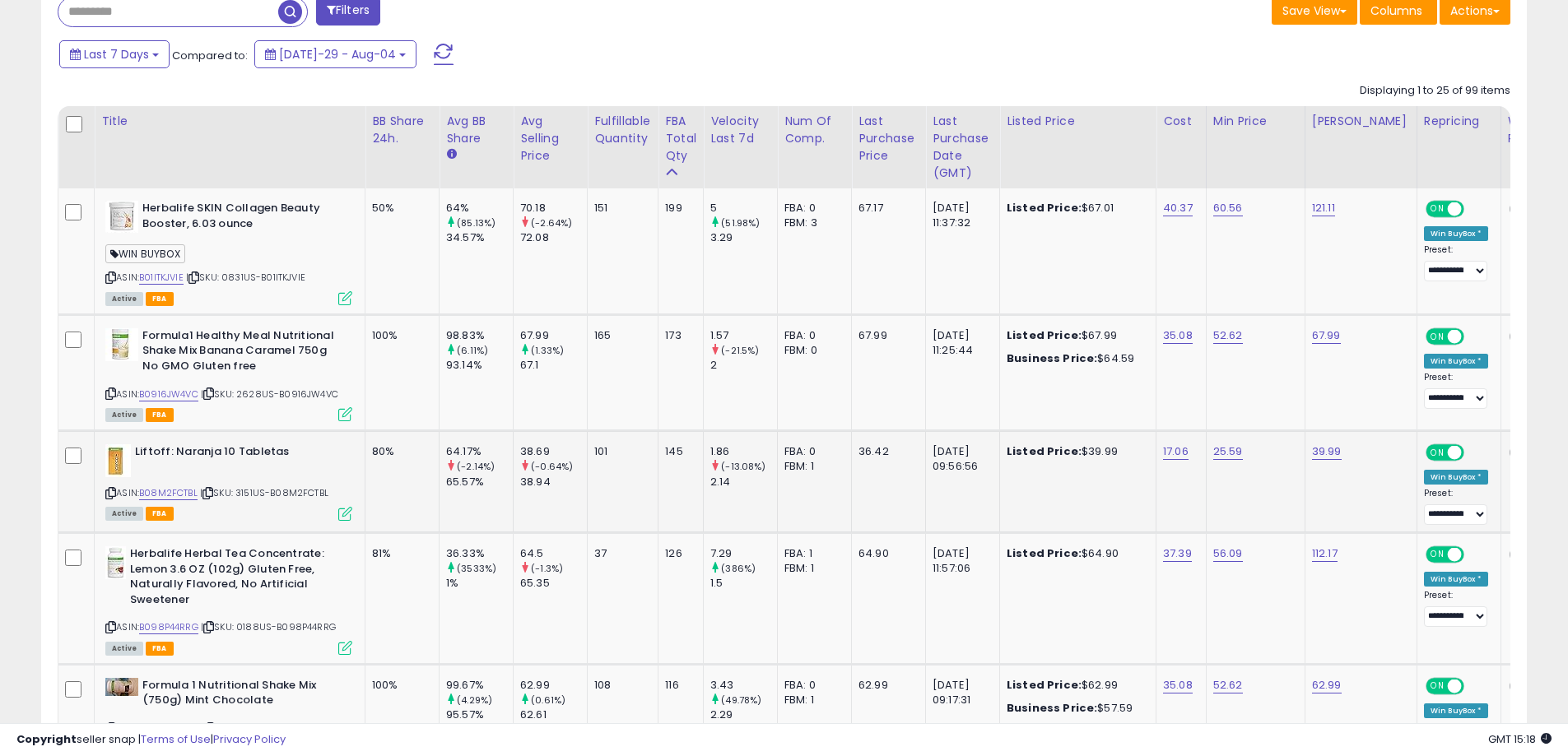
click at [347, 515] on icon at bounding box center [345, 513] width 14 height 14
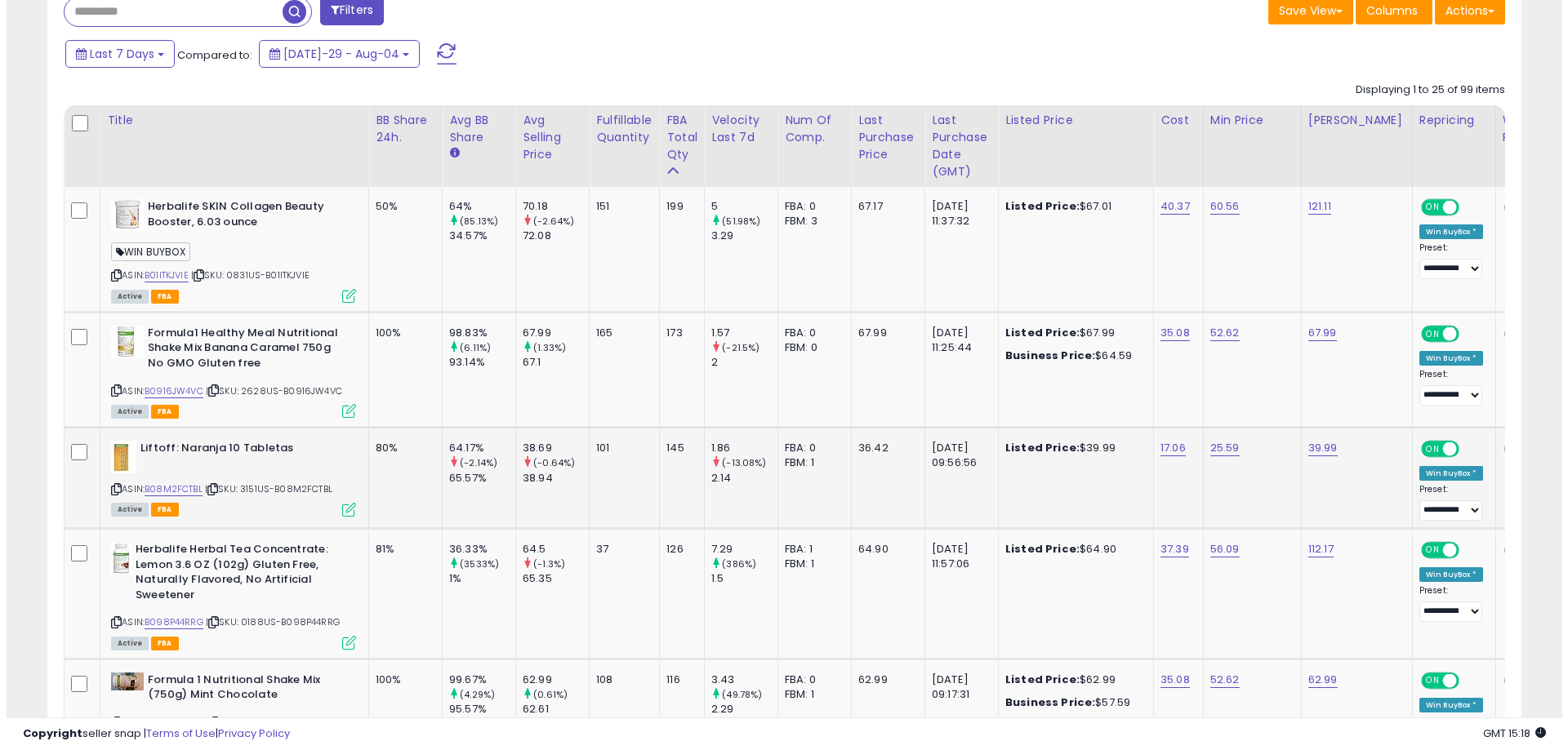
scroll to position [335, 862]
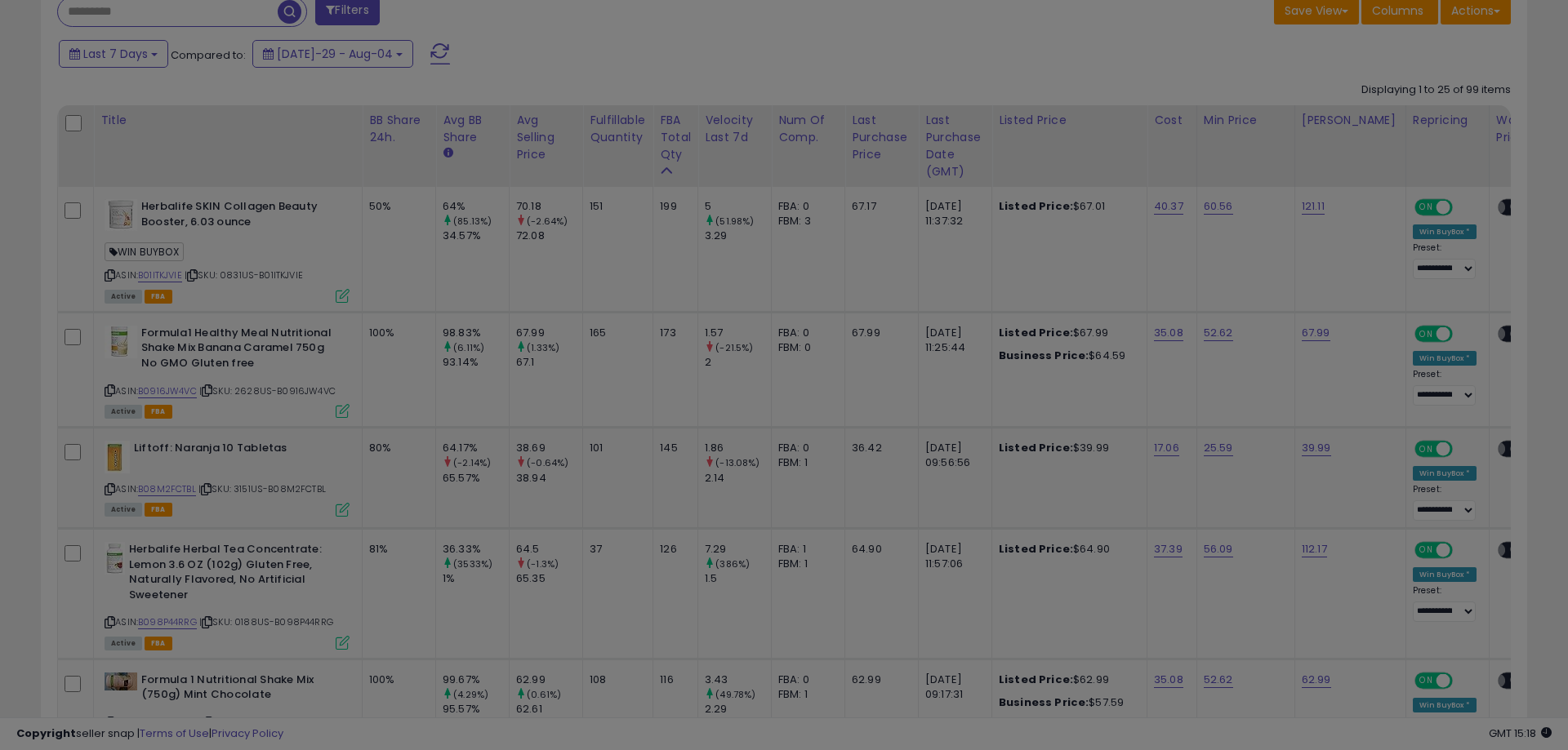
select select "*******"
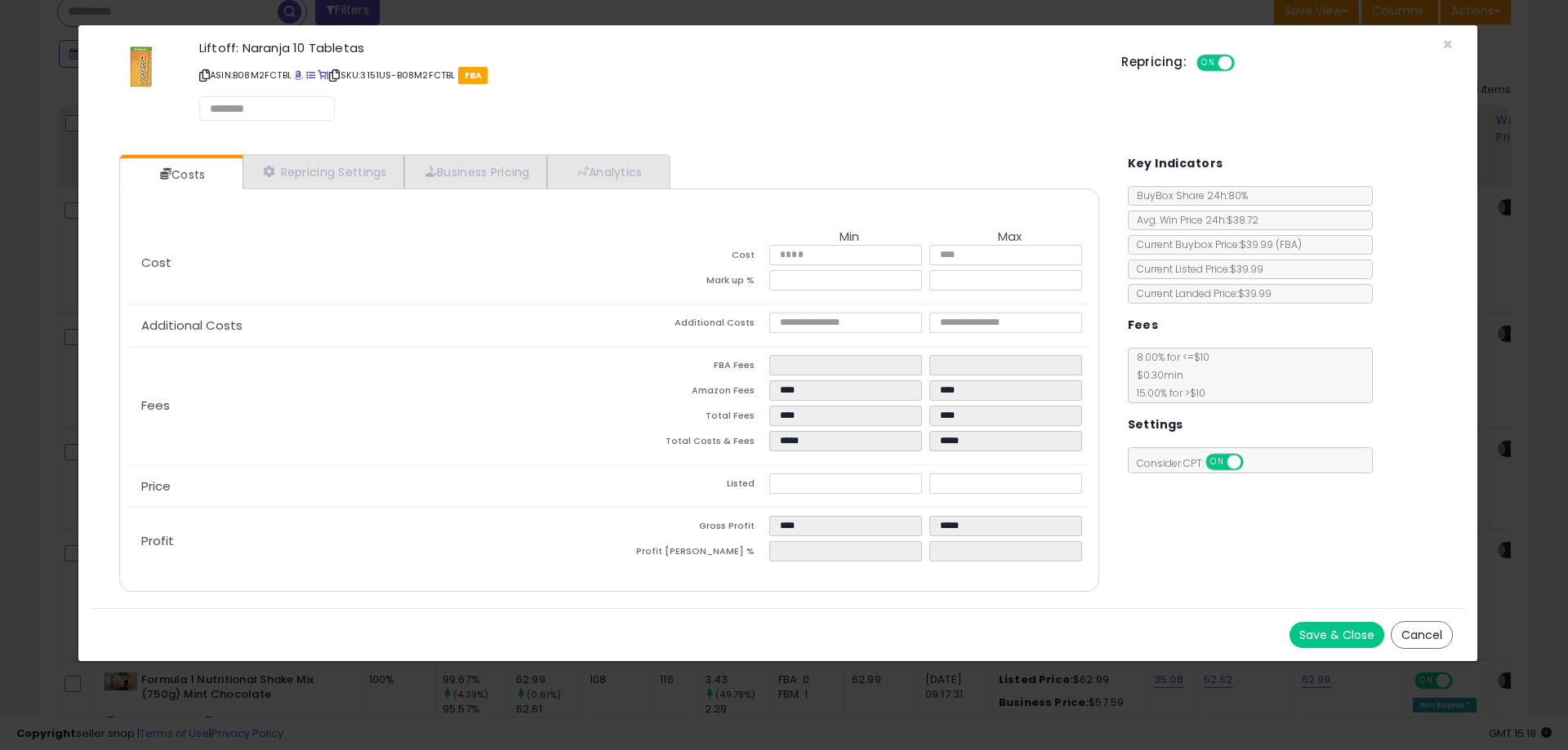
select select "******"
select select "**********"
select select "*********"
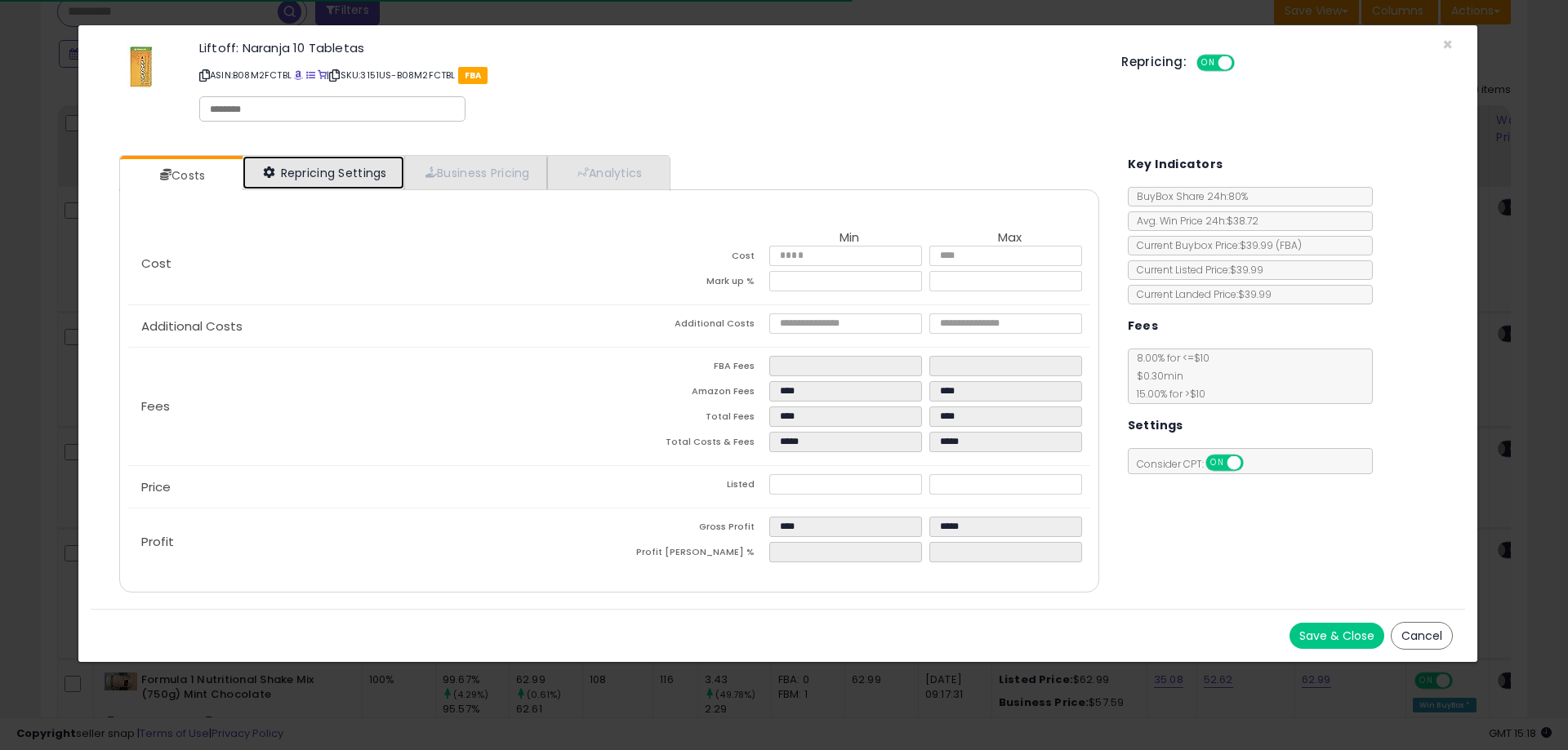
click at [350, 170] on link "Repricing Settings" at bounding box center [323, 172] width 161 height 33
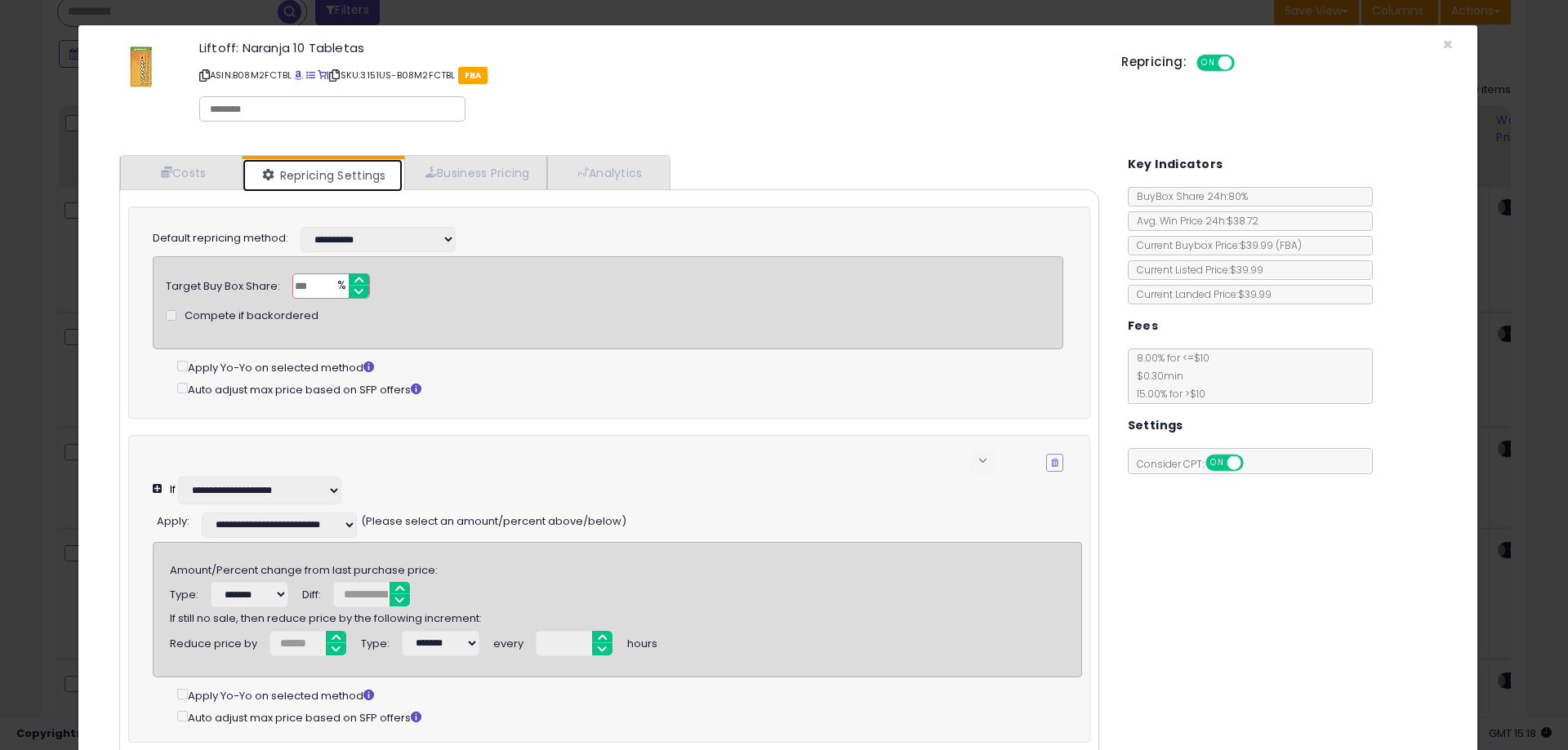
scroll to position [2, 0]
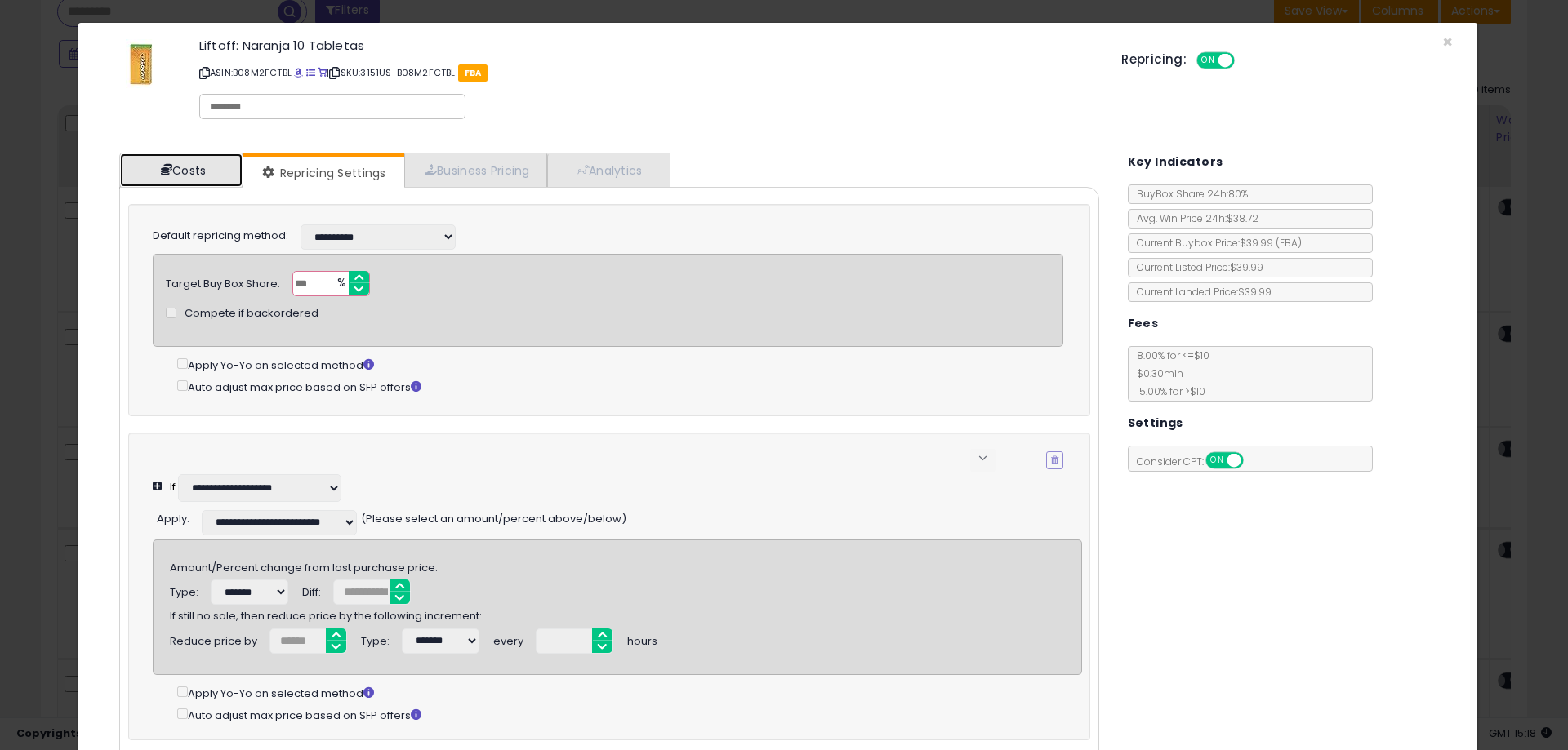
click at [167, 168] on span at bounding box center [166, 170] width 12 height 12
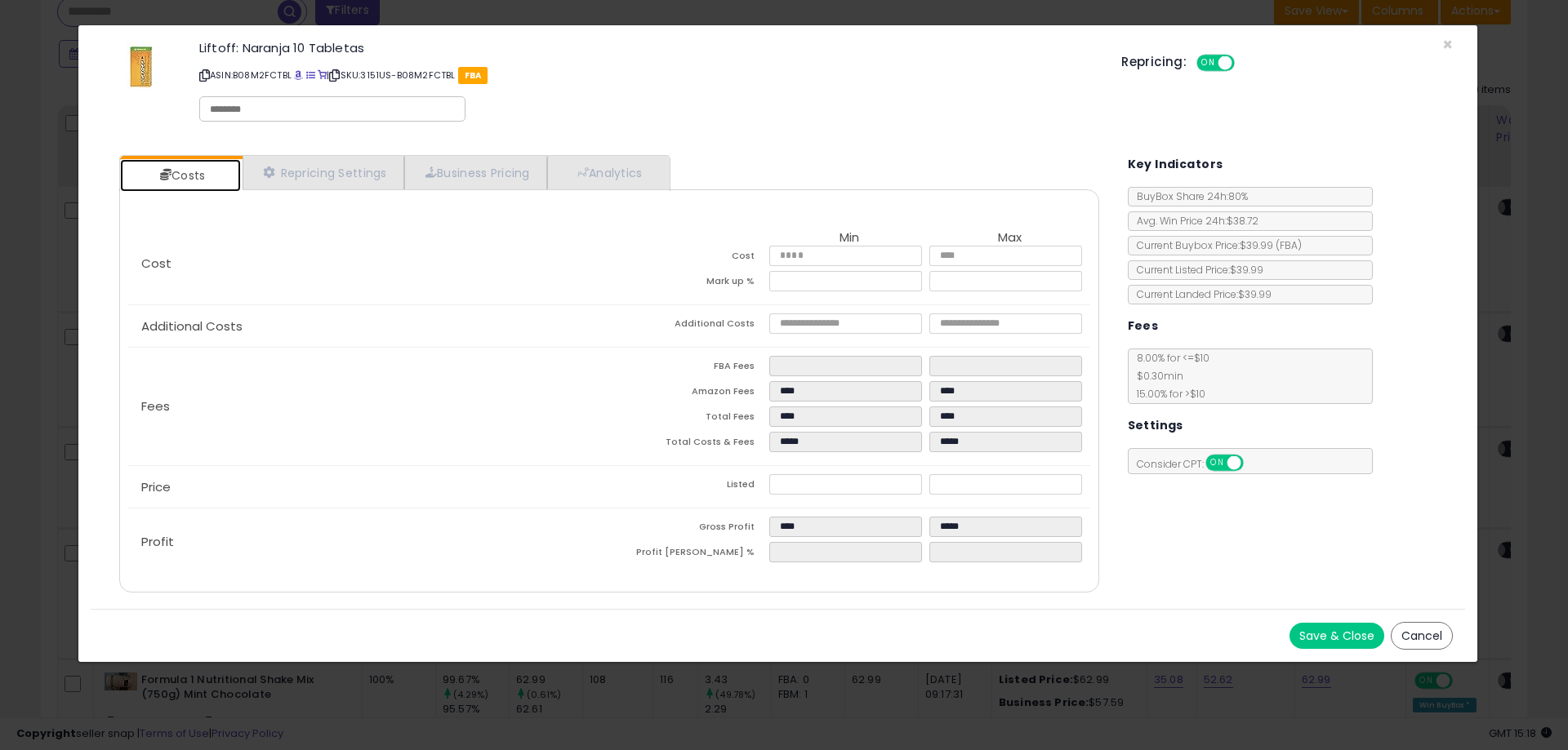
scroll to position [0, 0]
click at [358, 174] on link "Repricing Settings" at bounding box center [323, 172] width 161 height 33
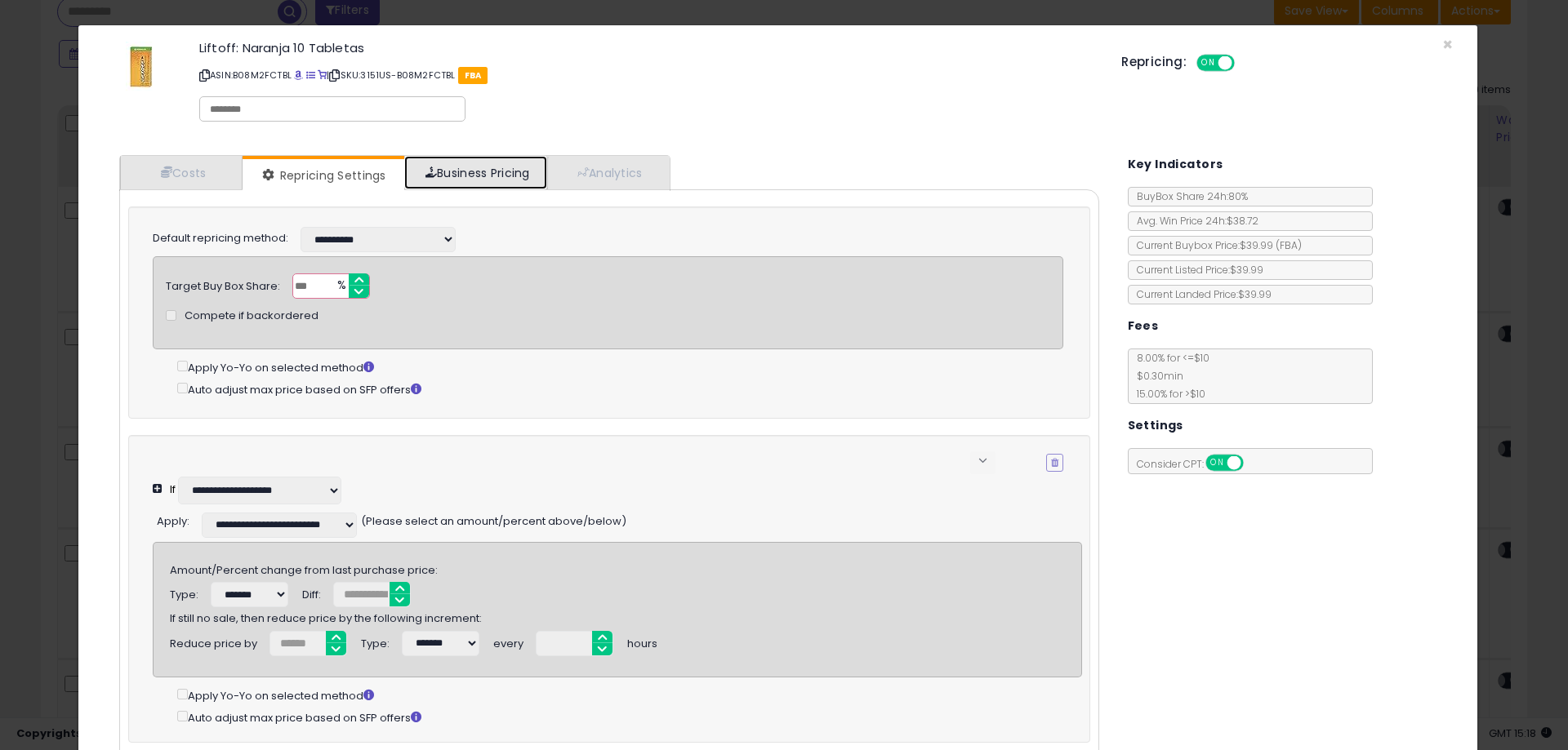
click at [474, 174] on link "Business Pricing" at bounding box center [475, 172] width 143 height 33
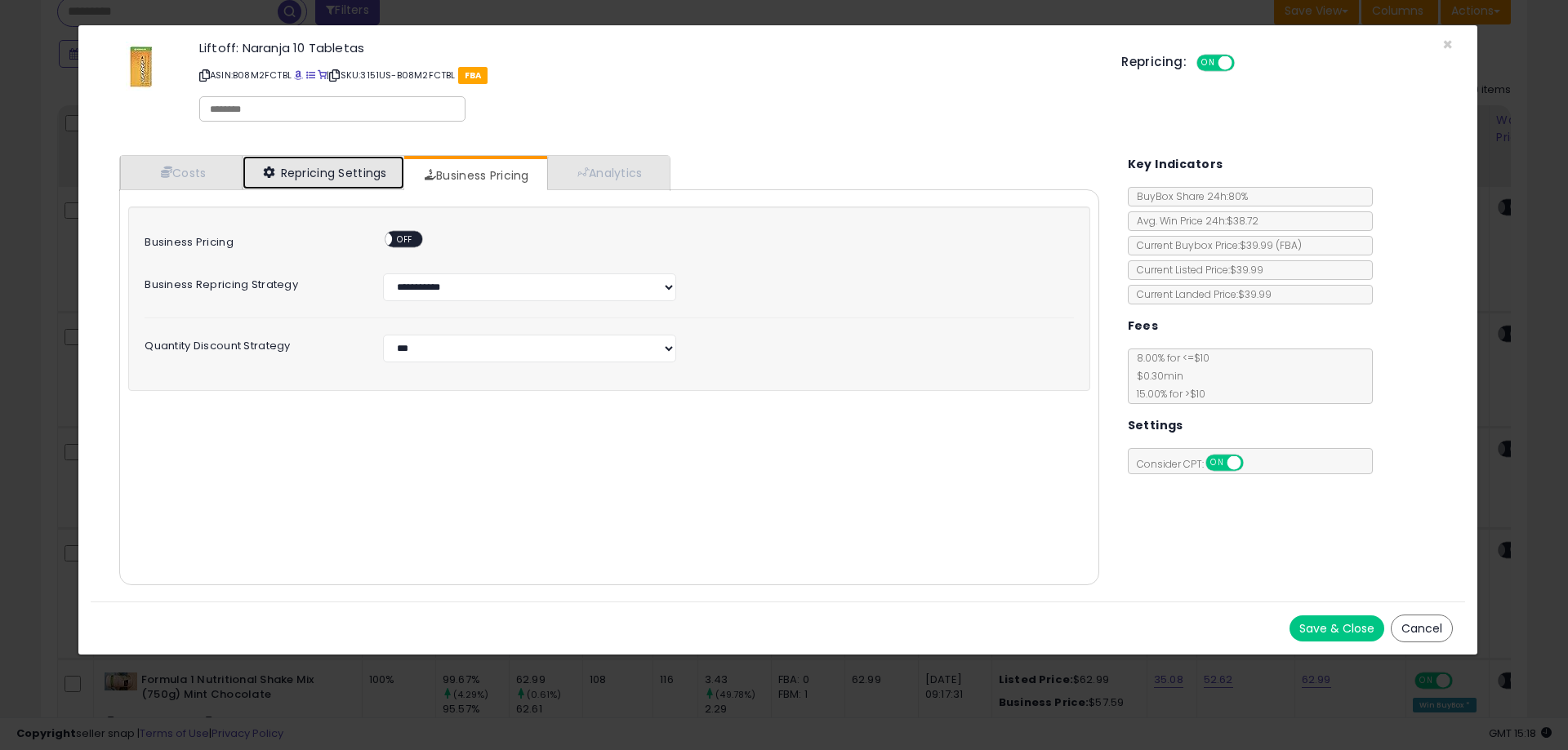
click at [352, 170] on link "Repricing Settings" at bounding box center [323, 172] width 161 height 33
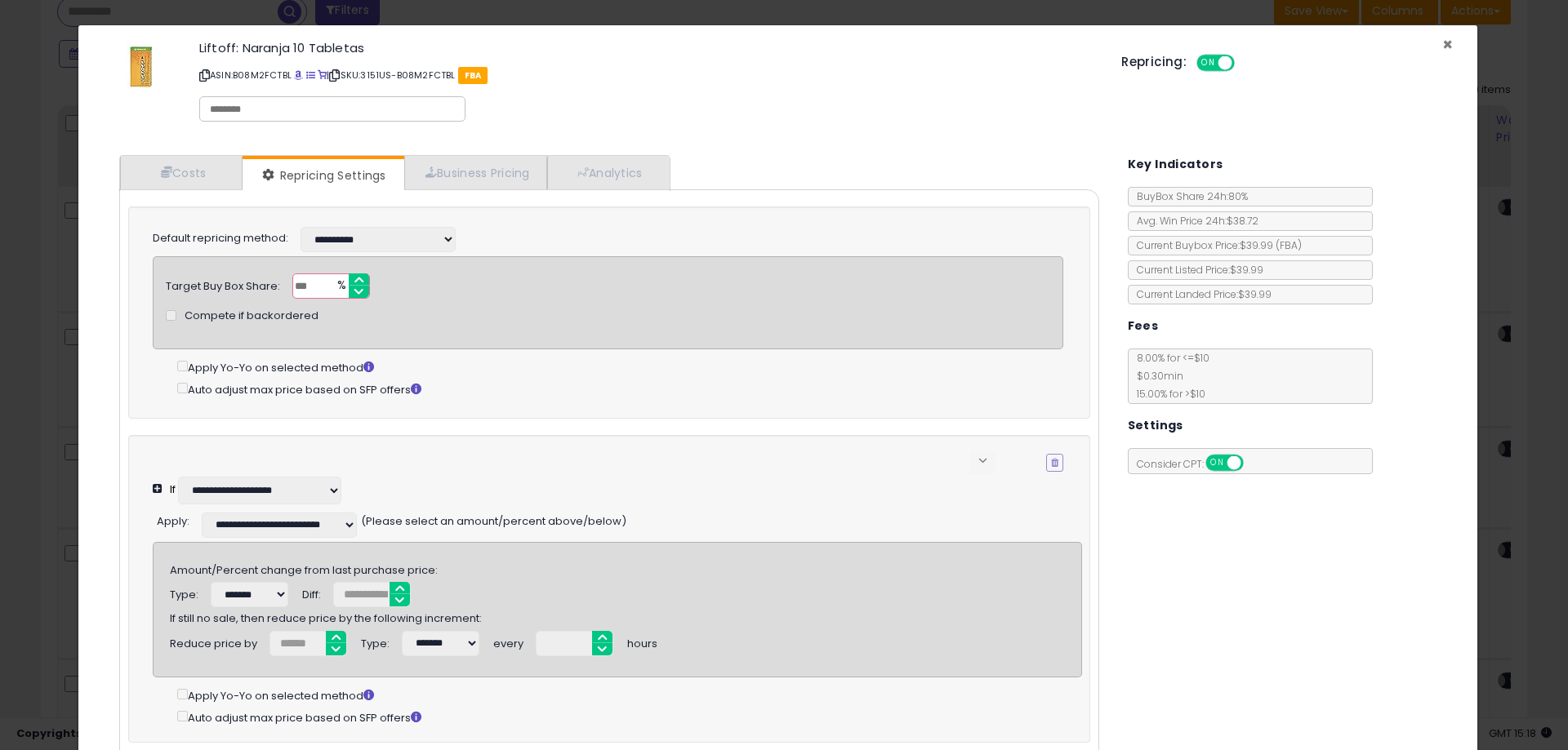
click at [1442, 48] on span "×" at bounding box center [1447, 44] width 11 height 24
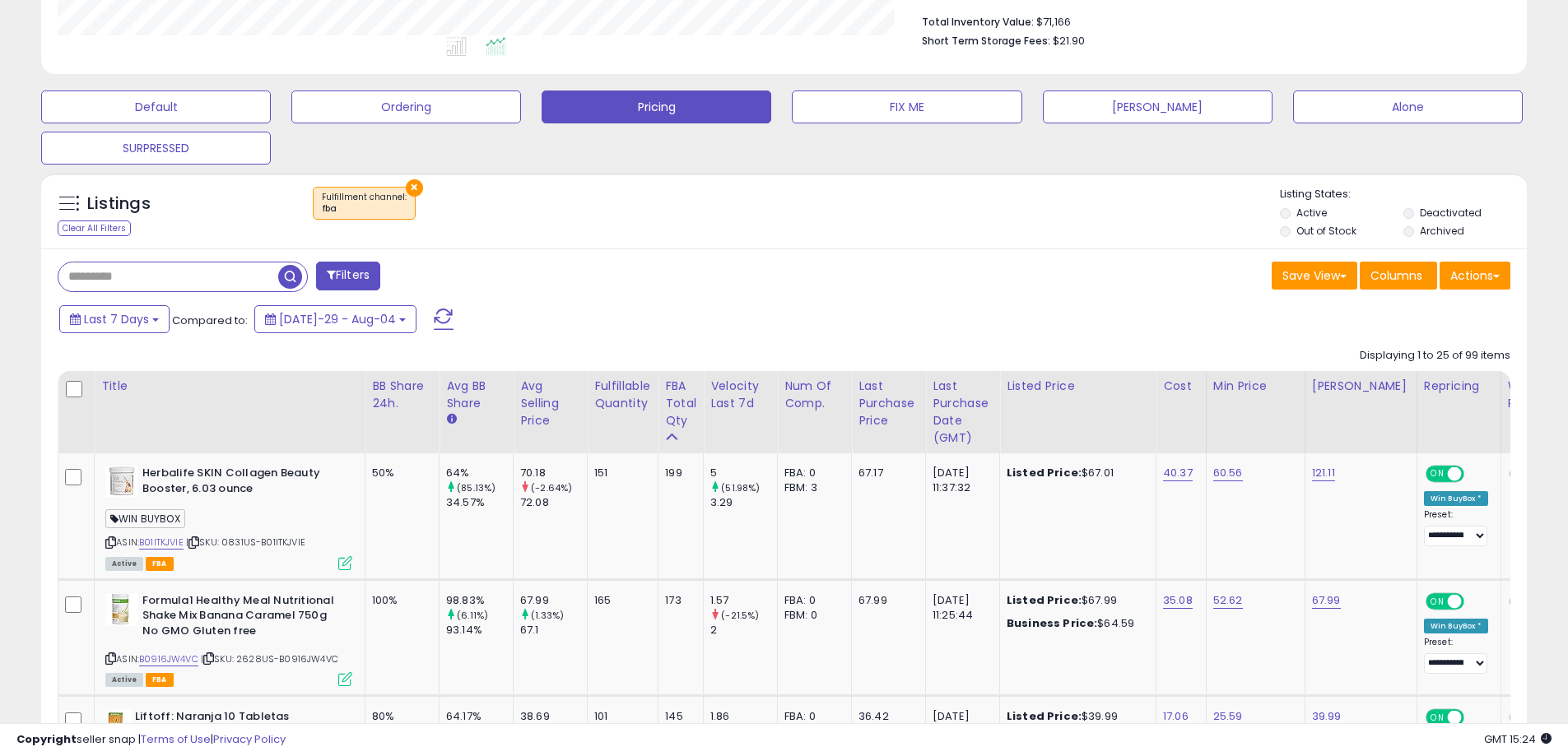
scroll to position [548, 0]
